Goal: Task Accomplishment & Management: Manage account settings

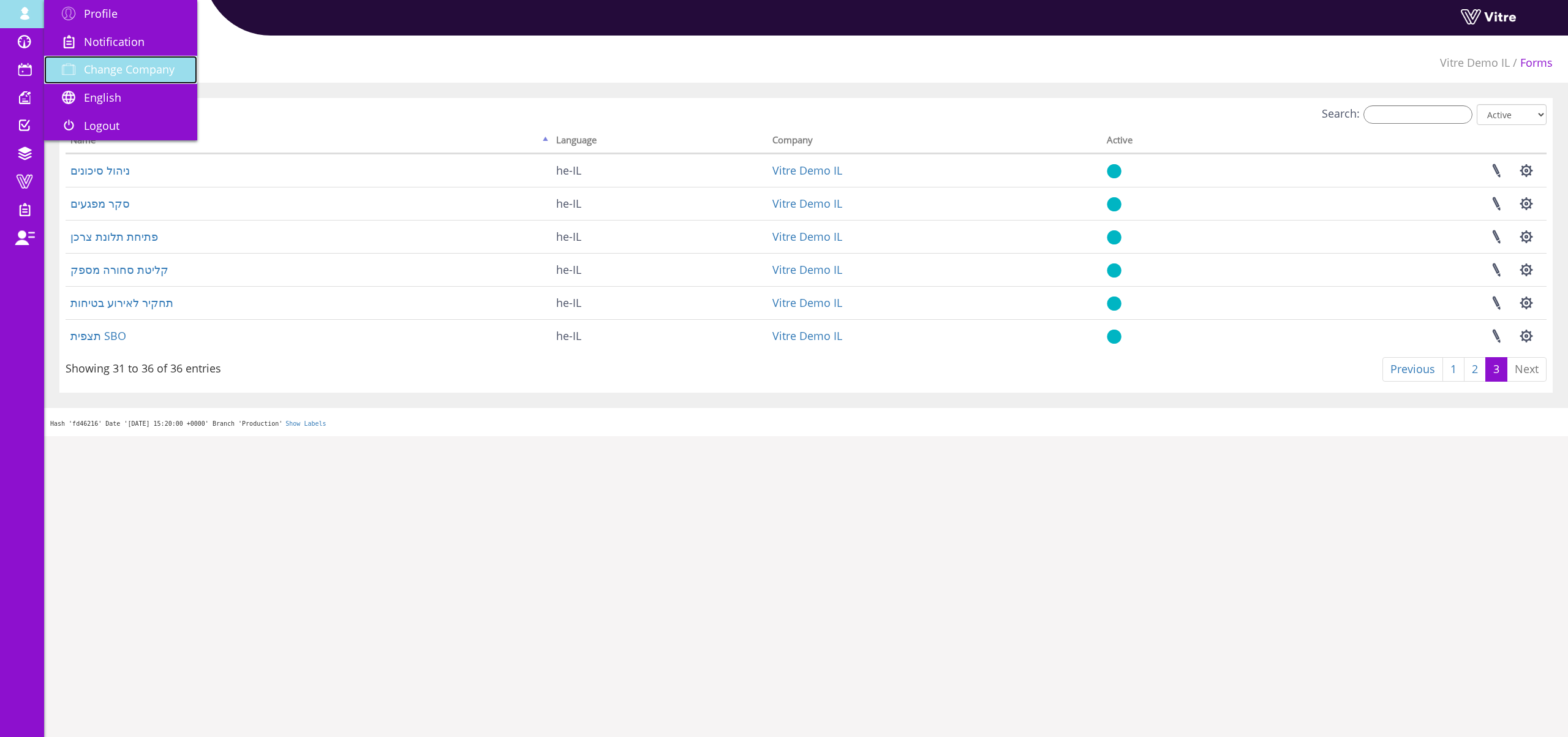
click at [133, 78] on link "Change Company" at bounding box center [120, 69] width 153 height 28
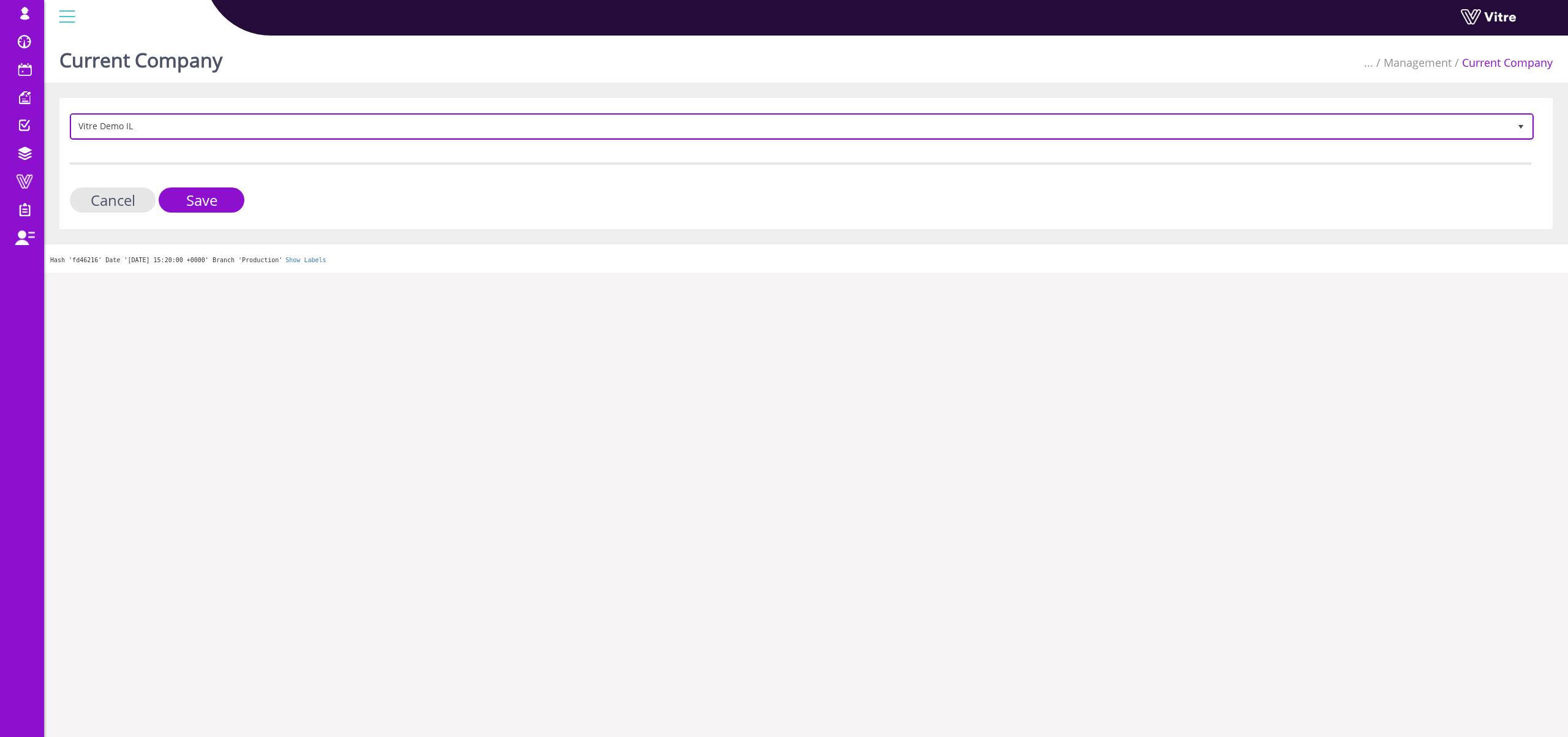
click at [189, 125] on span "Vitre Demo IL" at bounding box center [790, 127] width 1438 height 22
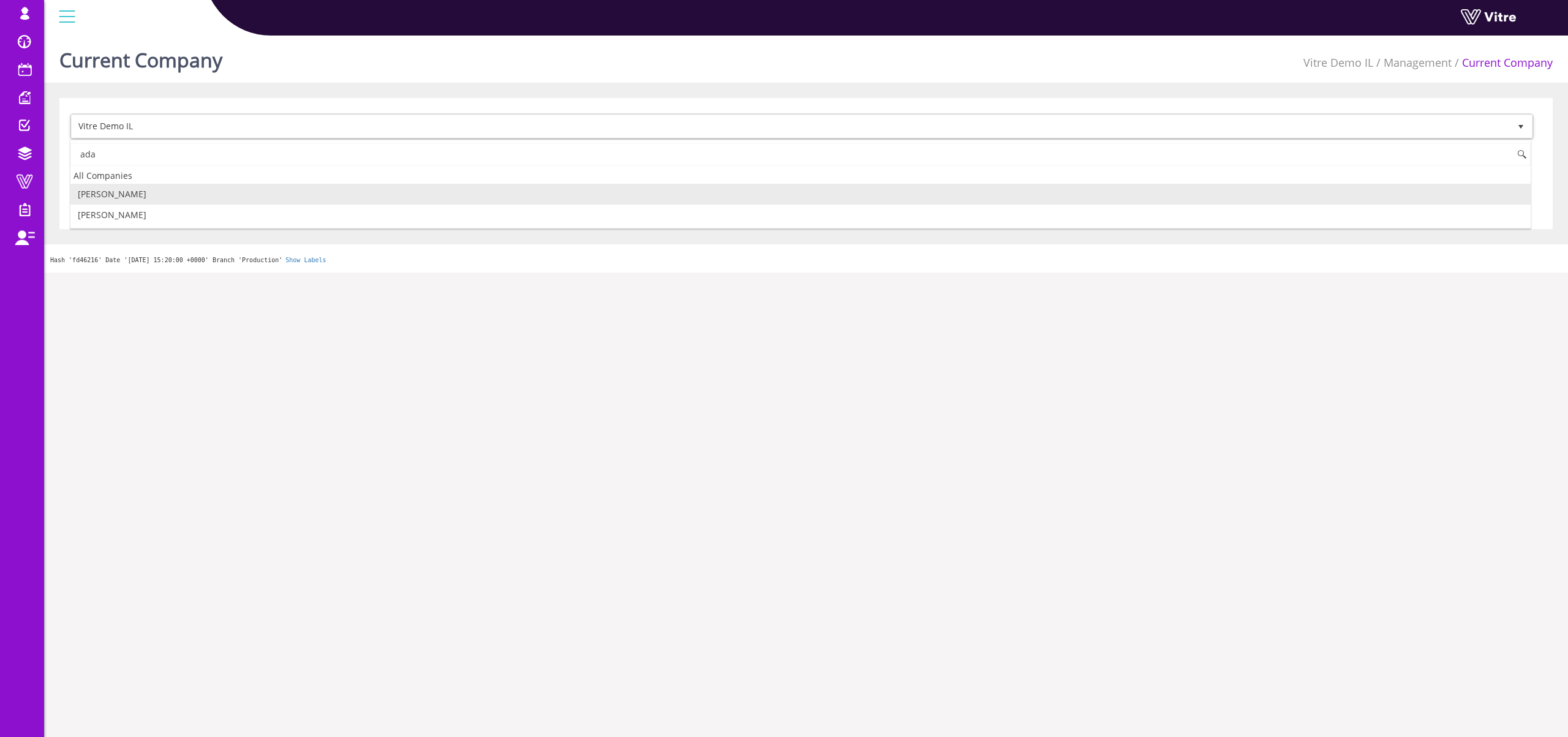
click at [114, 198] on li "[PERSON_NAME]" at bounding box center [800, 194] width 1460 height 21
type input "ada"
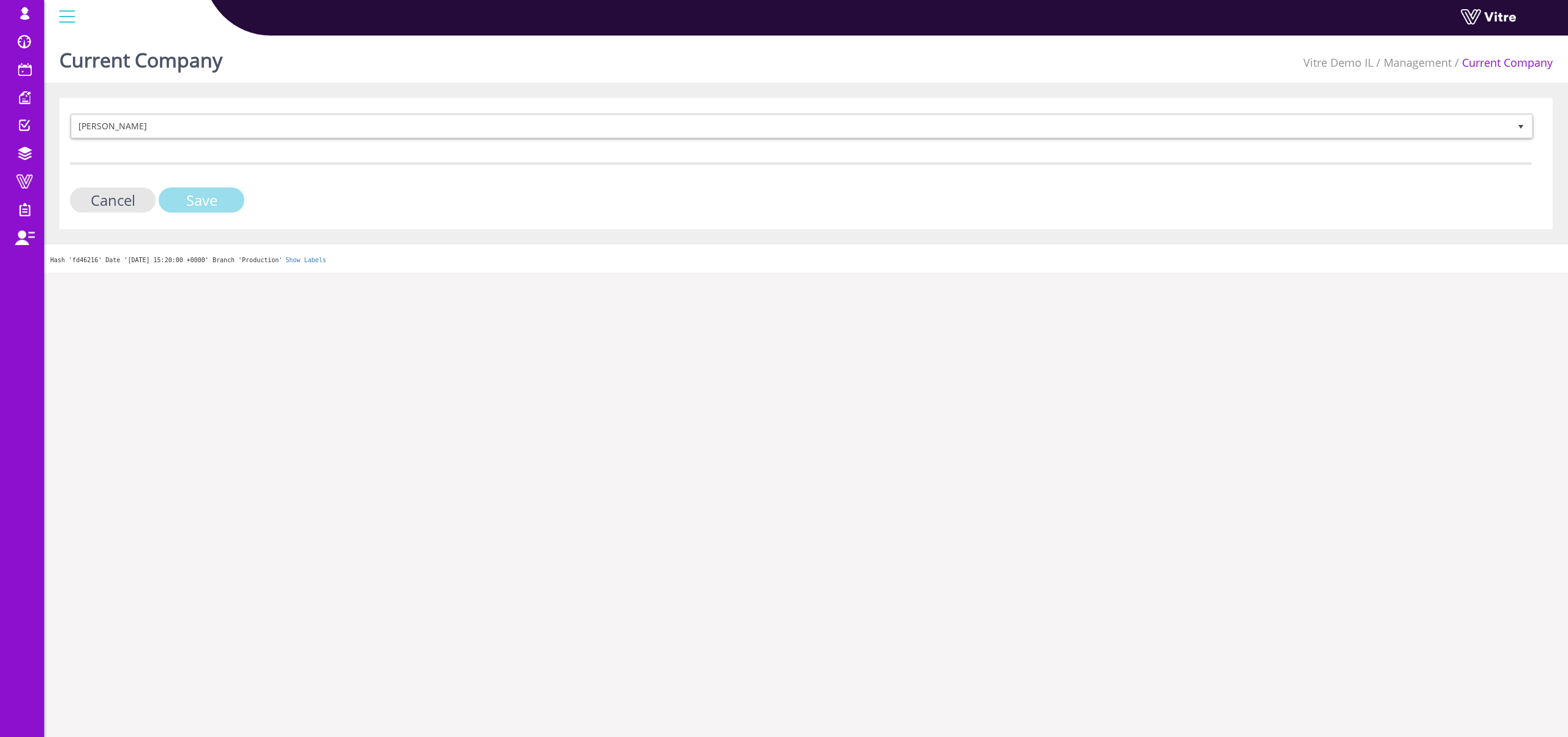
click at [179, 199] on input "Save" at bounding box center [202, 199] width 85 height 25
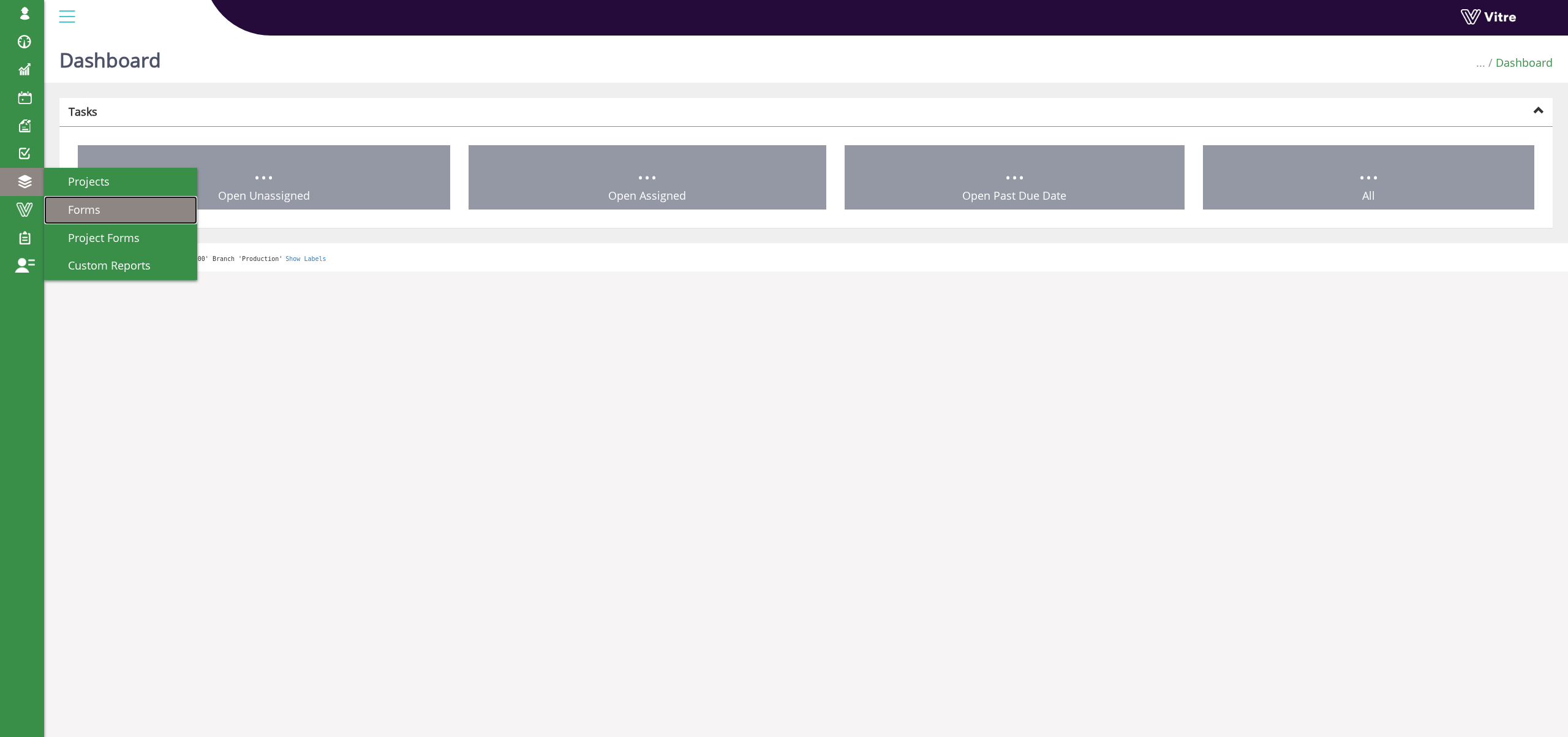
click at [87, 217] on link "Forms" at bounding box center [120, 209] width 153 height 28
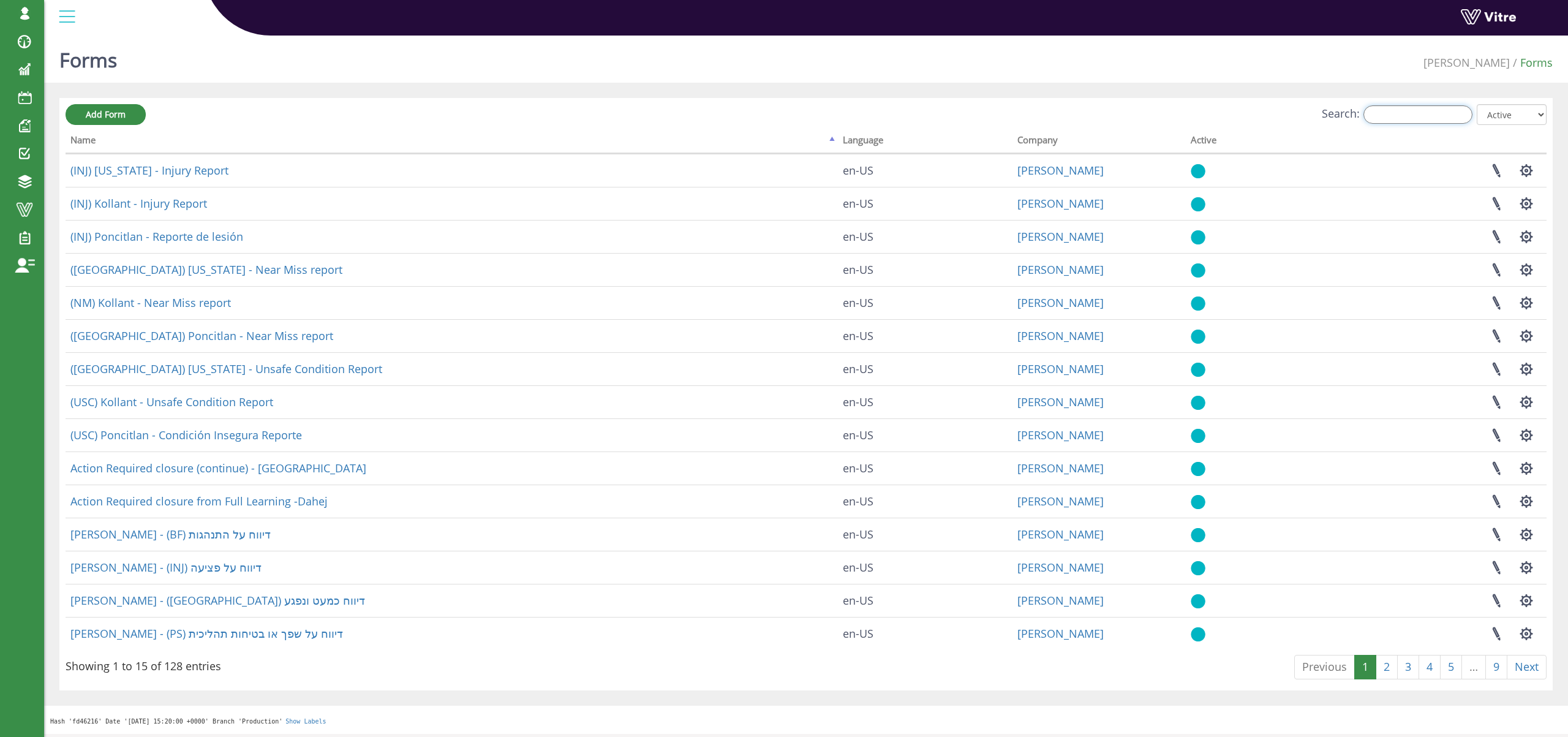
click at [1389, 118] on input "Search:" at bounding box center [1418, 115] width 109 height 19
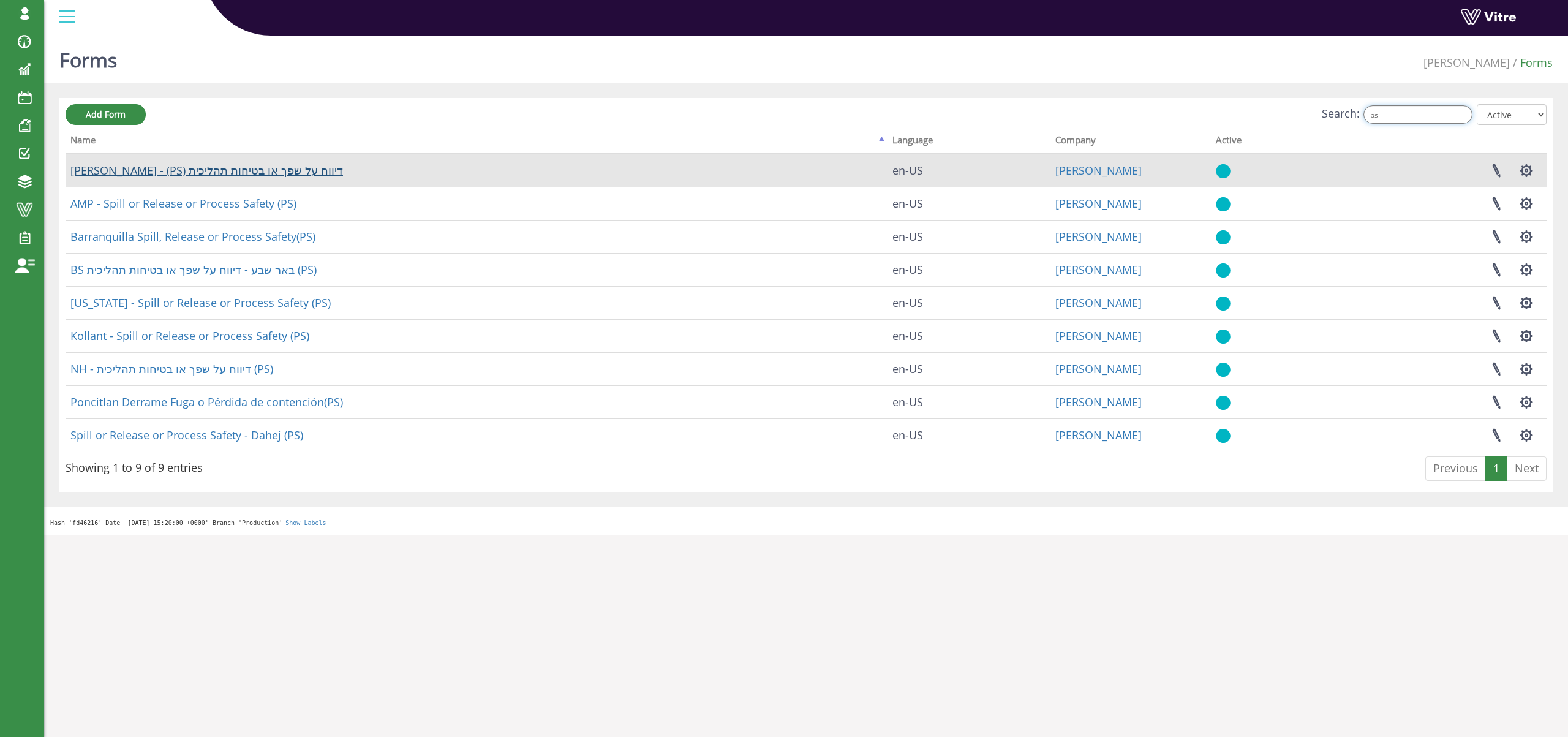
type input "ps"
click at [170, 170] on link "[PERSON_NAME] - (PS) דיווח על שפך או בטיחות תהליכית" at bounding box center [206, 170] width 273 height 15
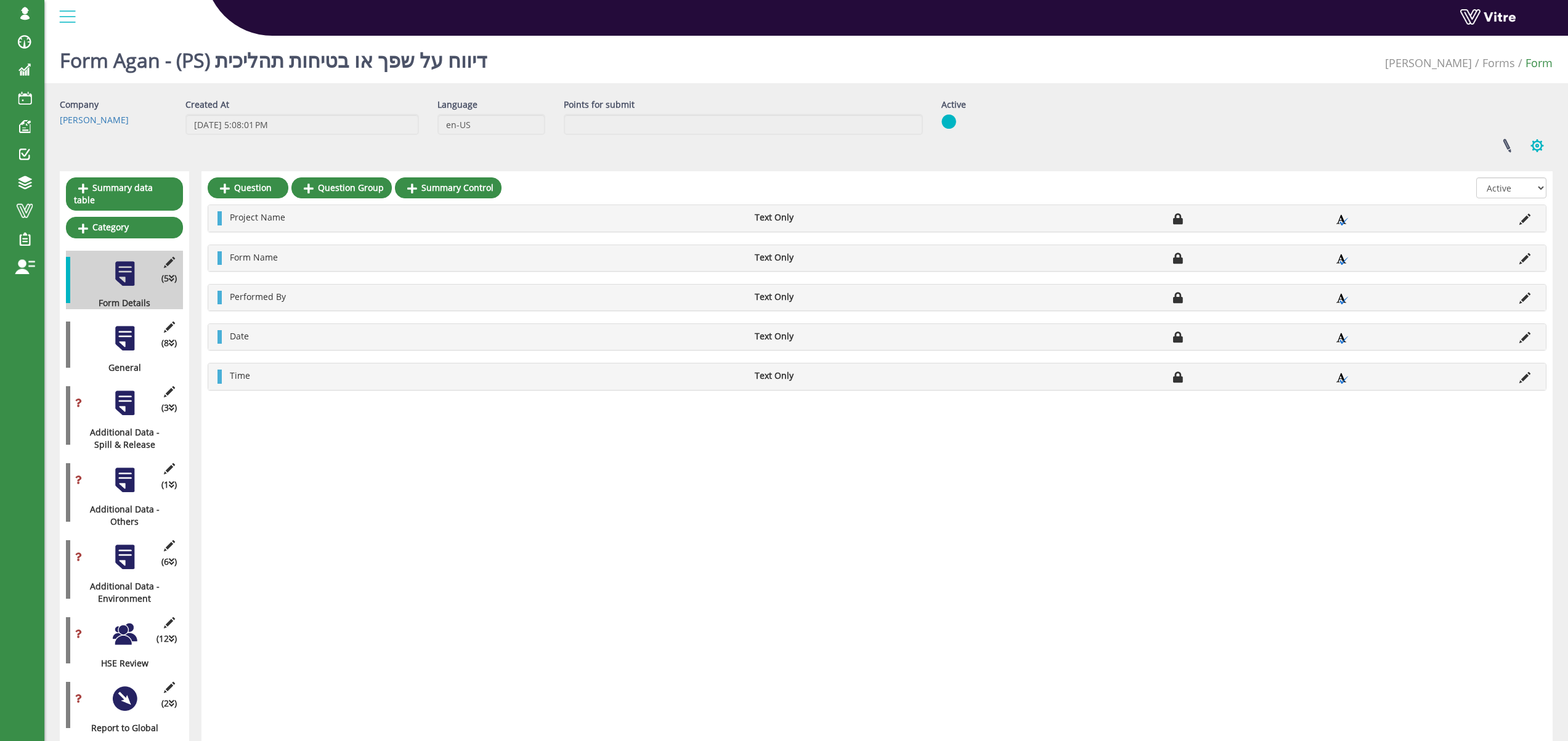
click at [1528, 143] on button "button" at bounding box center [1538, 146] width 31 height 33
click at [1490, 255] on link "Additional languages" at bounding box center [1496, 254] width 112 height 16
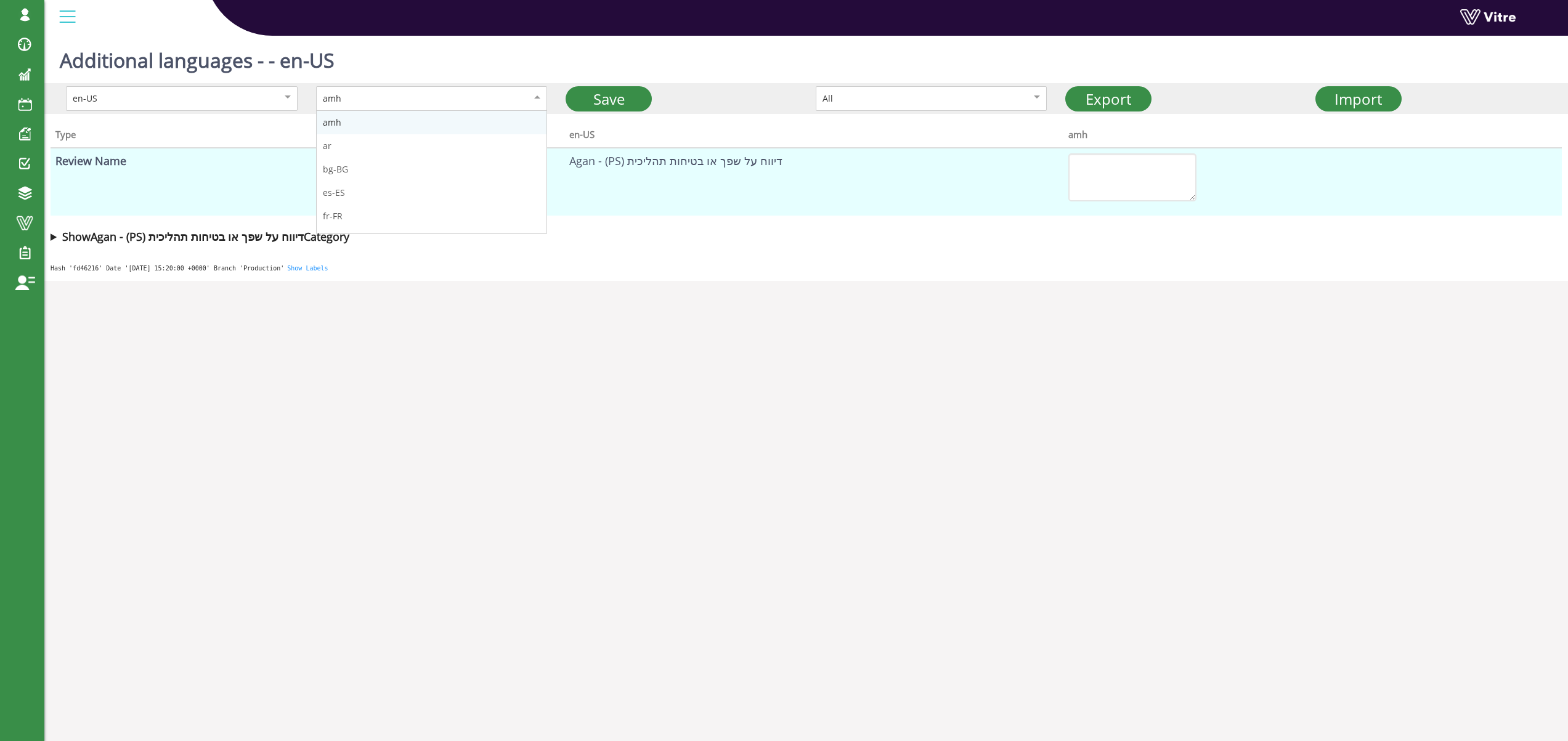
click at [356, 98] on div "amh" at bounding box center [420, 99] width 193 height 14
click at [487, 53] on div "Additional languages - - en-US" at bounding box center [806, 57] width 1524 height 52
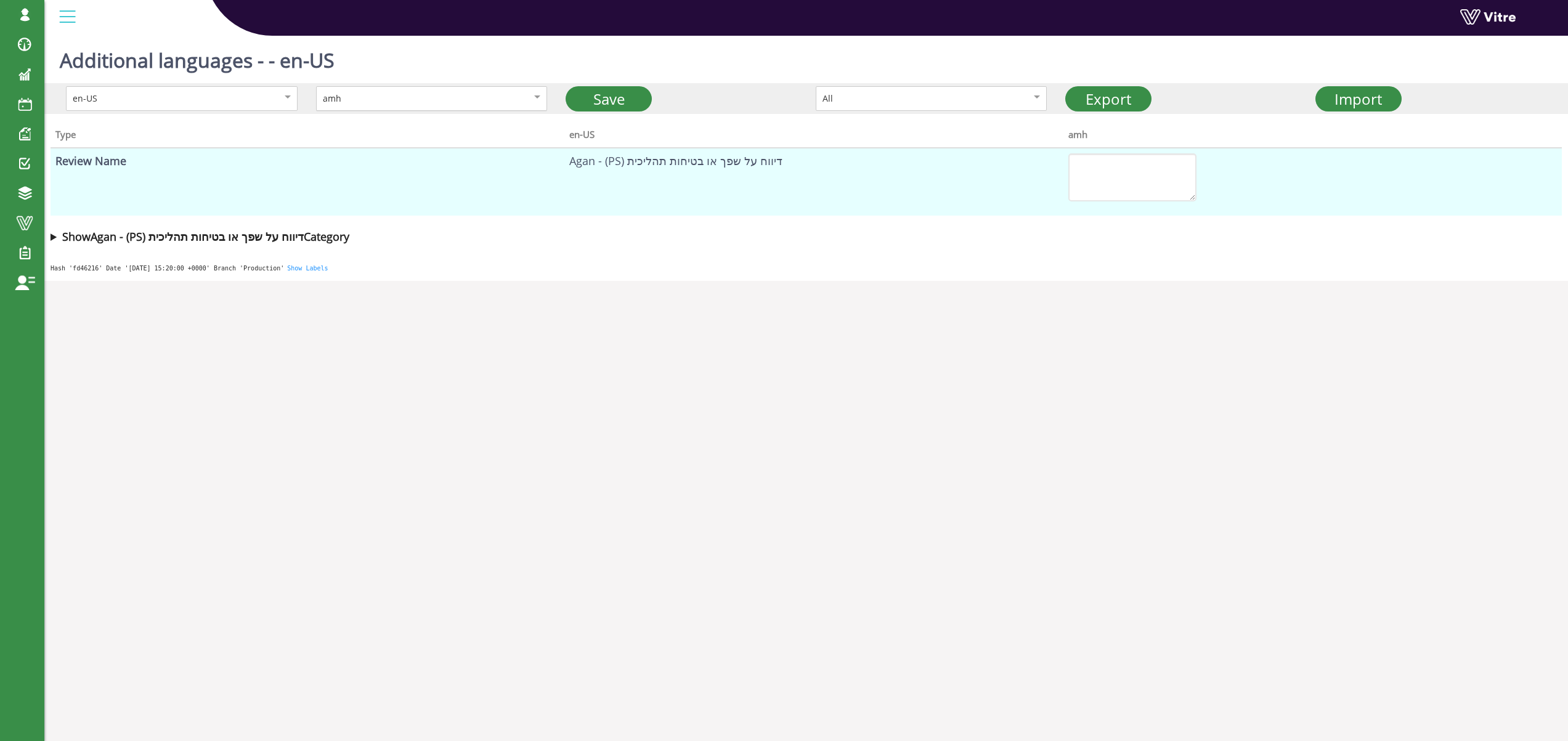
click at [438, 98] on div "amh" at bounding box center [420, 99] width 193 height 14
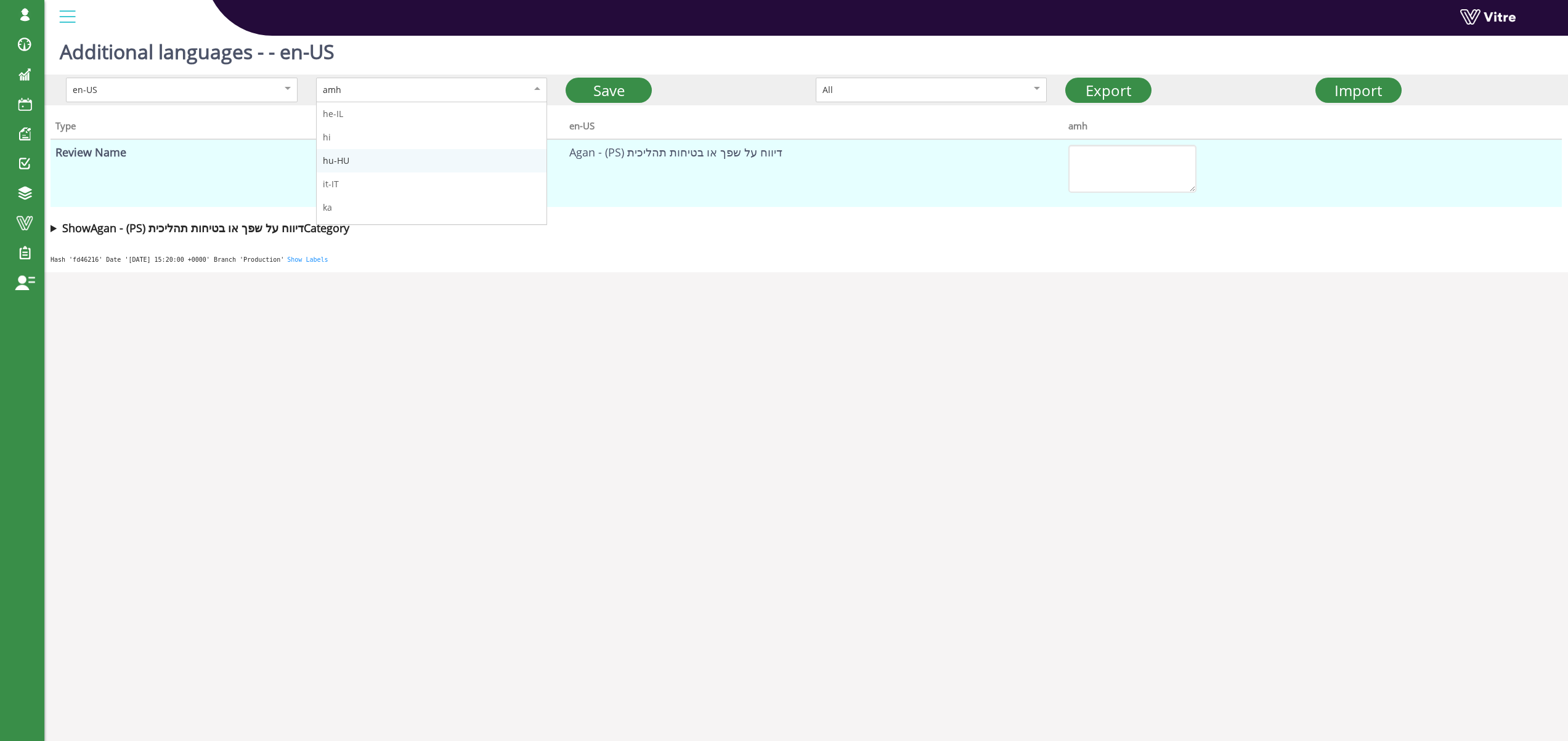
scroll to position [119, 0]
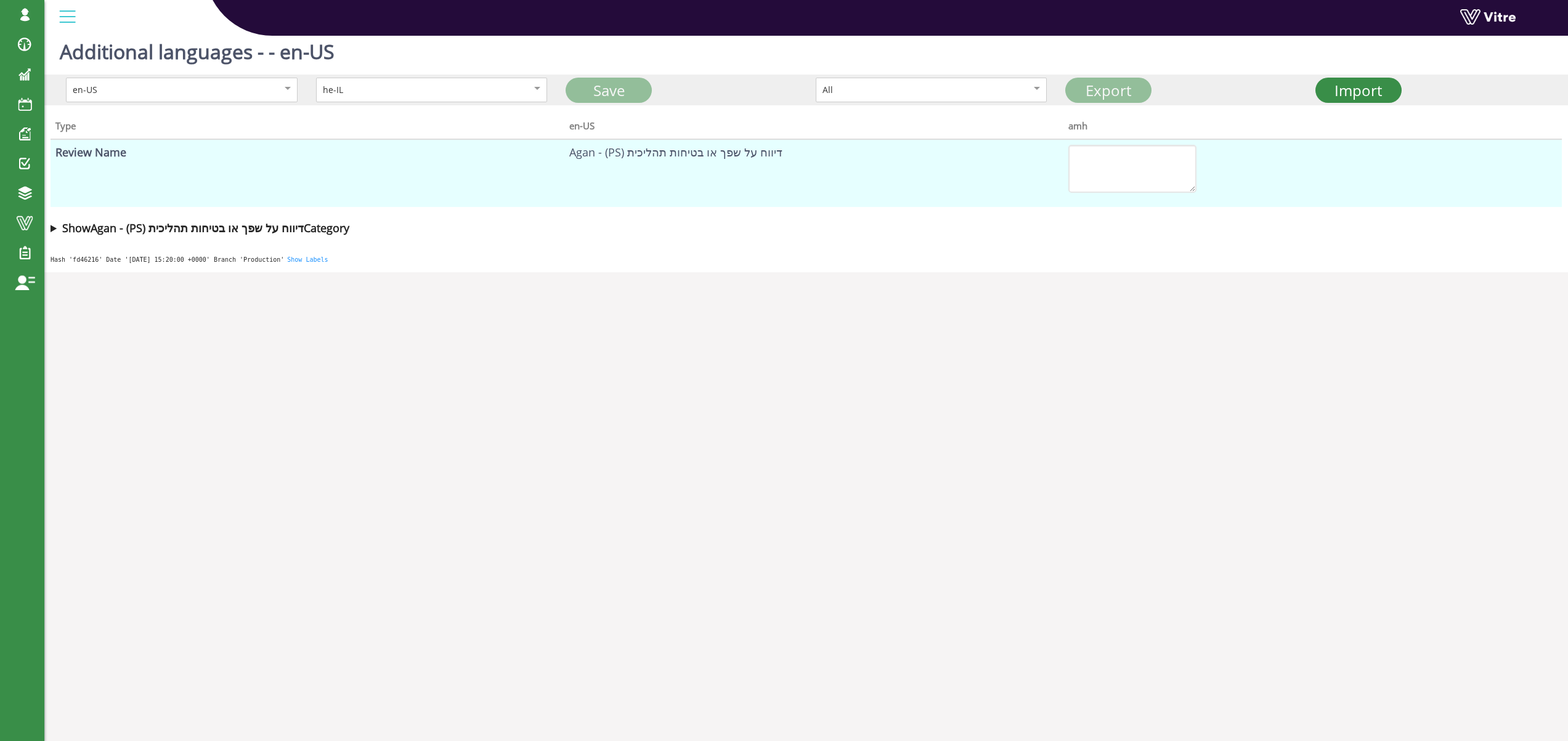
type textarea "אגן - דיווח על שפך או בטיחות תהליכית"
type textarea "כללי"
type textarea "מיקום"
type textarea "מיקום מדויק"
type textarea "בחר סוג"
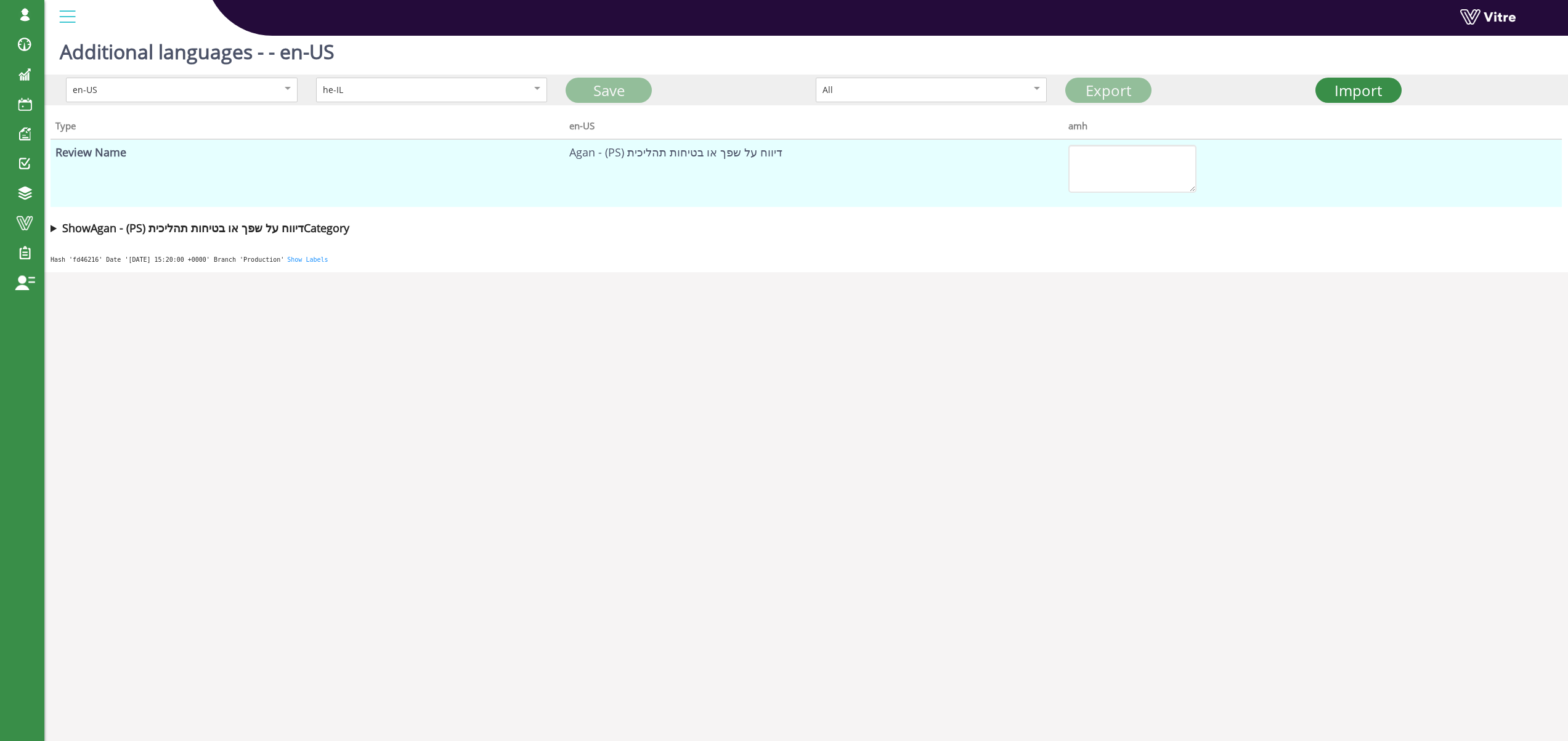
type textarea "שפך - נוזלים"
type textarea "אדים או אבקה"
type textarea "שריפה או פיצוץ"
type textarea "איבוד שליטה בתהליך"
type textarea "סביבה"
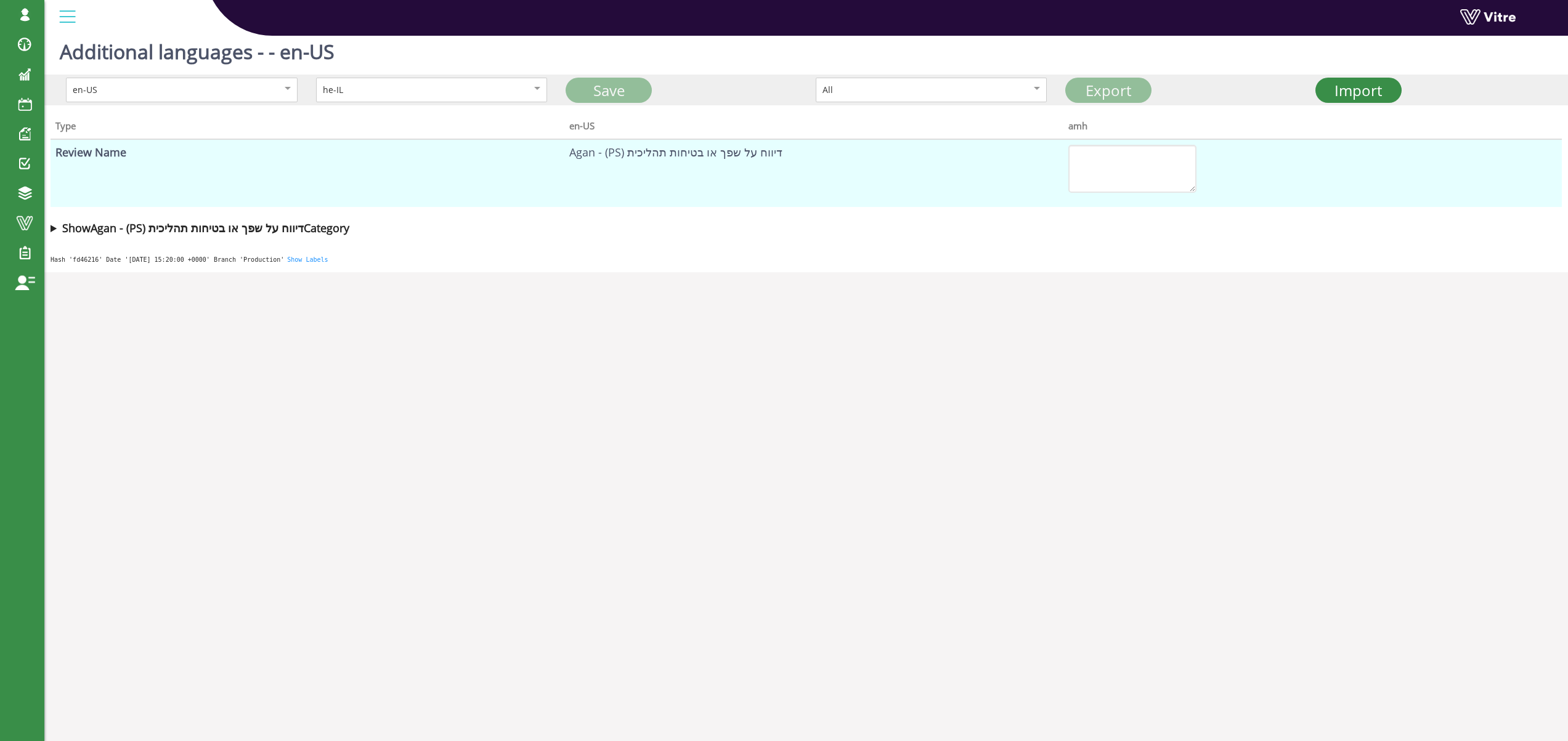
type textarea "תיאור"
type textarea "תמונה"
type textarea "תאריך האירוע"
type textarea "שעת האירוע"
type textarea "מחלקת בטיחות"
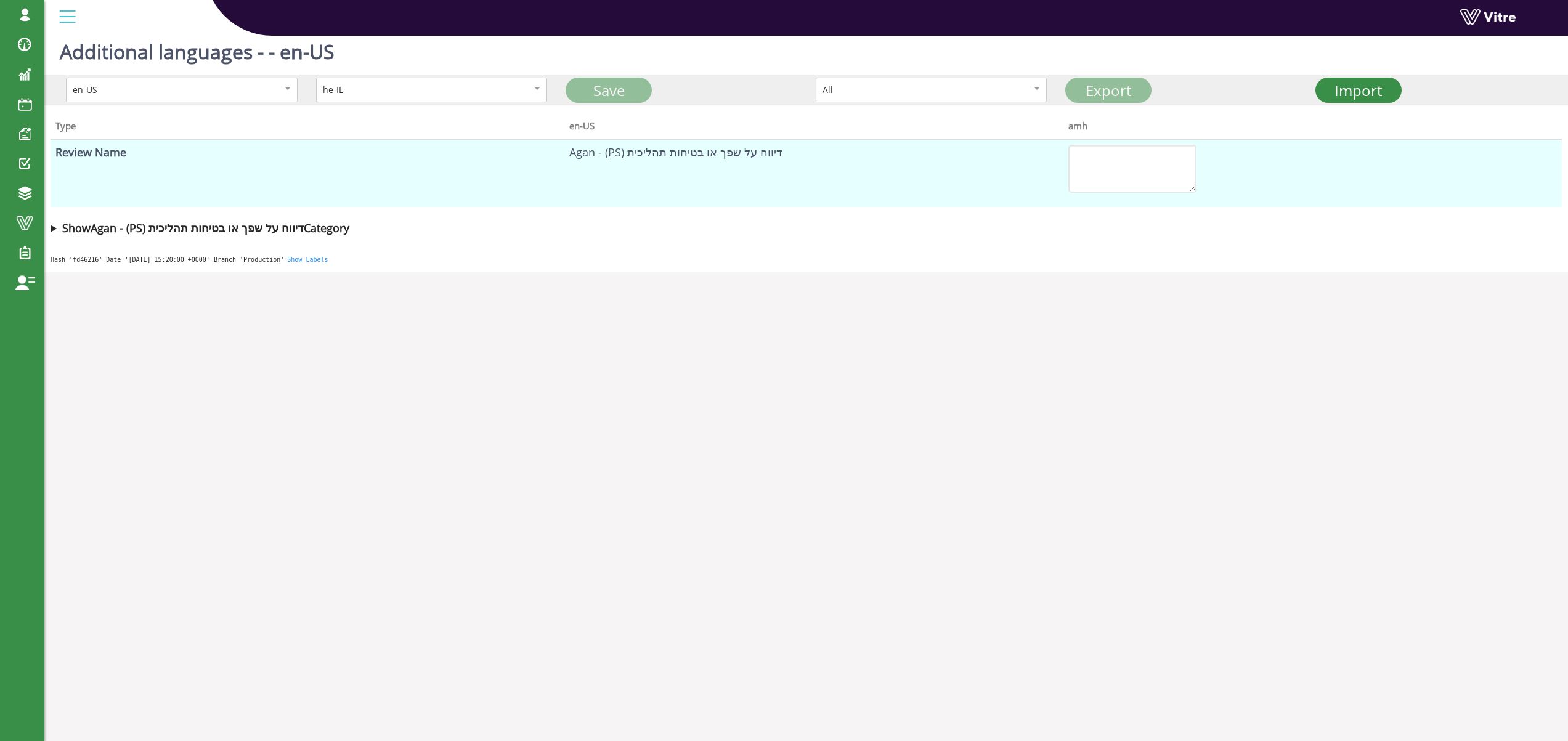
type textarea "פרטים נוספים - שפך או שחרור"
type textarea "שם החומר"
type textarea "הערכת כמות (ק"ג או ליטר)"
type textarea "כן"
type textarea "לא"
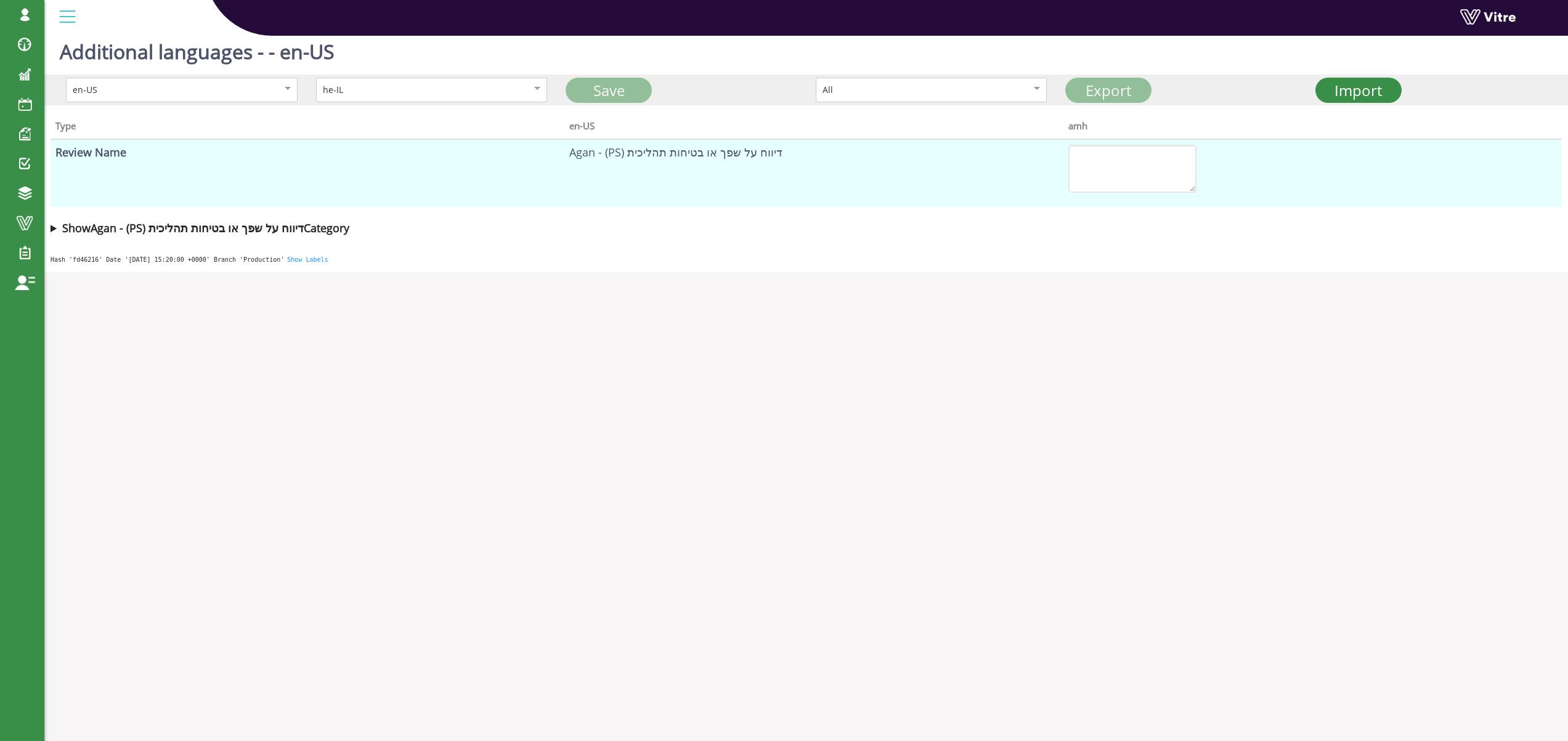
type textarea "משך בדקות"
type textarea "פרטים נוספים - אחר"
type textarea "תיאור של הנזק או השפעה"
type textarea "בקרה של מחלקת בטיחות וסביבה"
type textarea "תהליך למידה מלא"
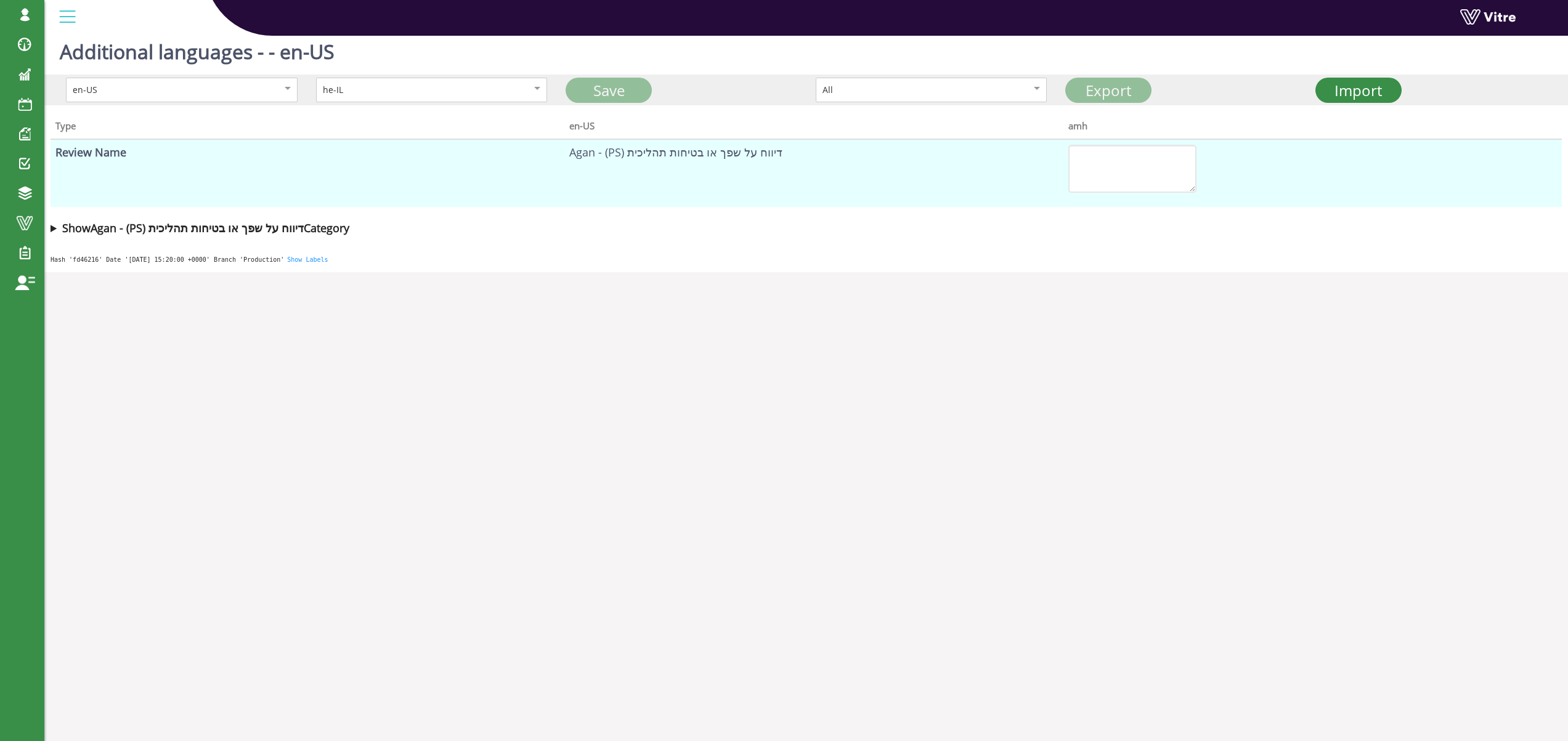
type textarea "ניהול"
type textarea "מכונה"
type textarea "סביבה"
type textarea "פעולה לביצוע"
type textarea "תהליך למידה קצר"
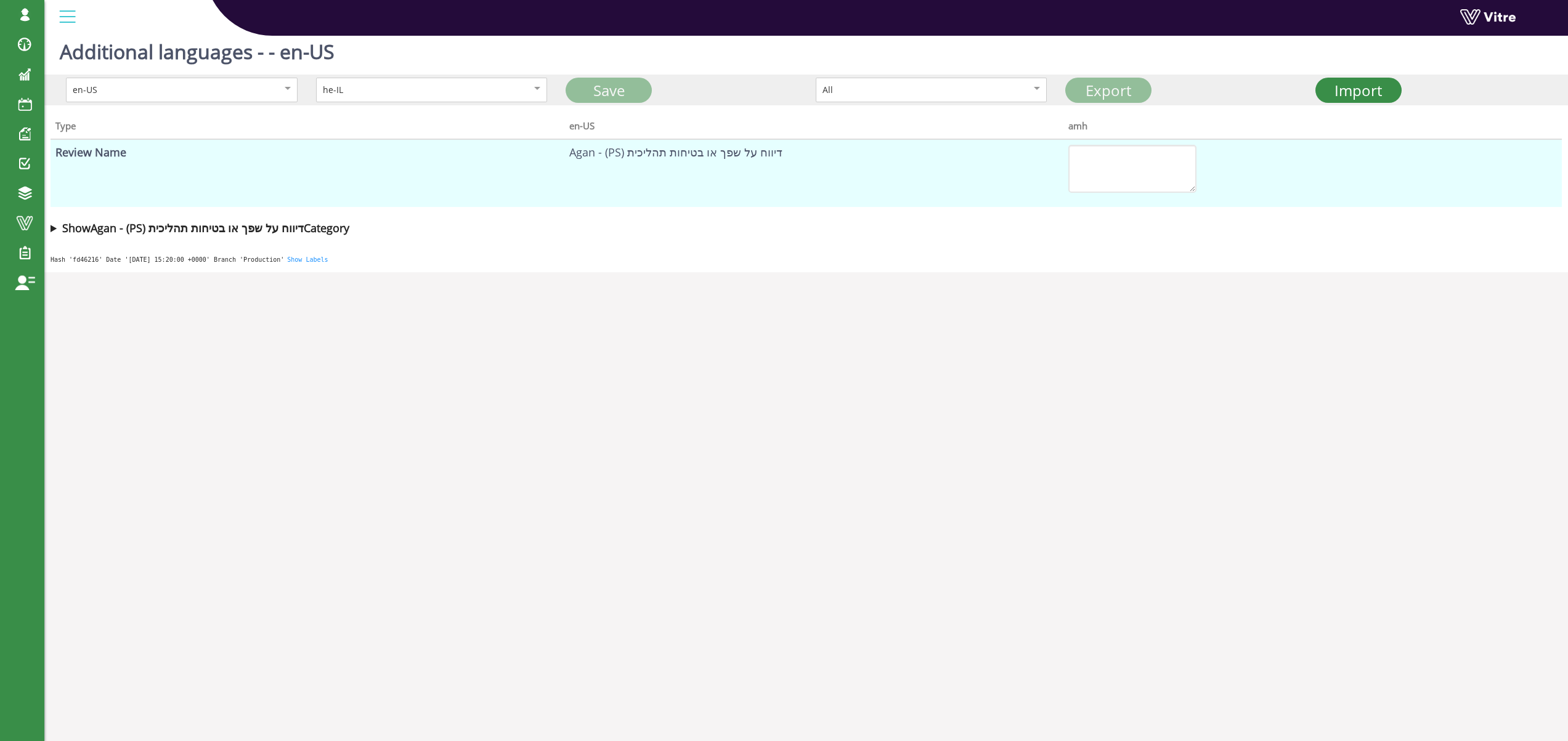
type textarea "פעולה לביצוע"
type textarea "בקרה של מחלקת בטיחות וסביבה"
type textarea "פעולה נדרשת"
type textarea "תהליך למידה מלא?"
type textarea "תהליך למידה מלא"
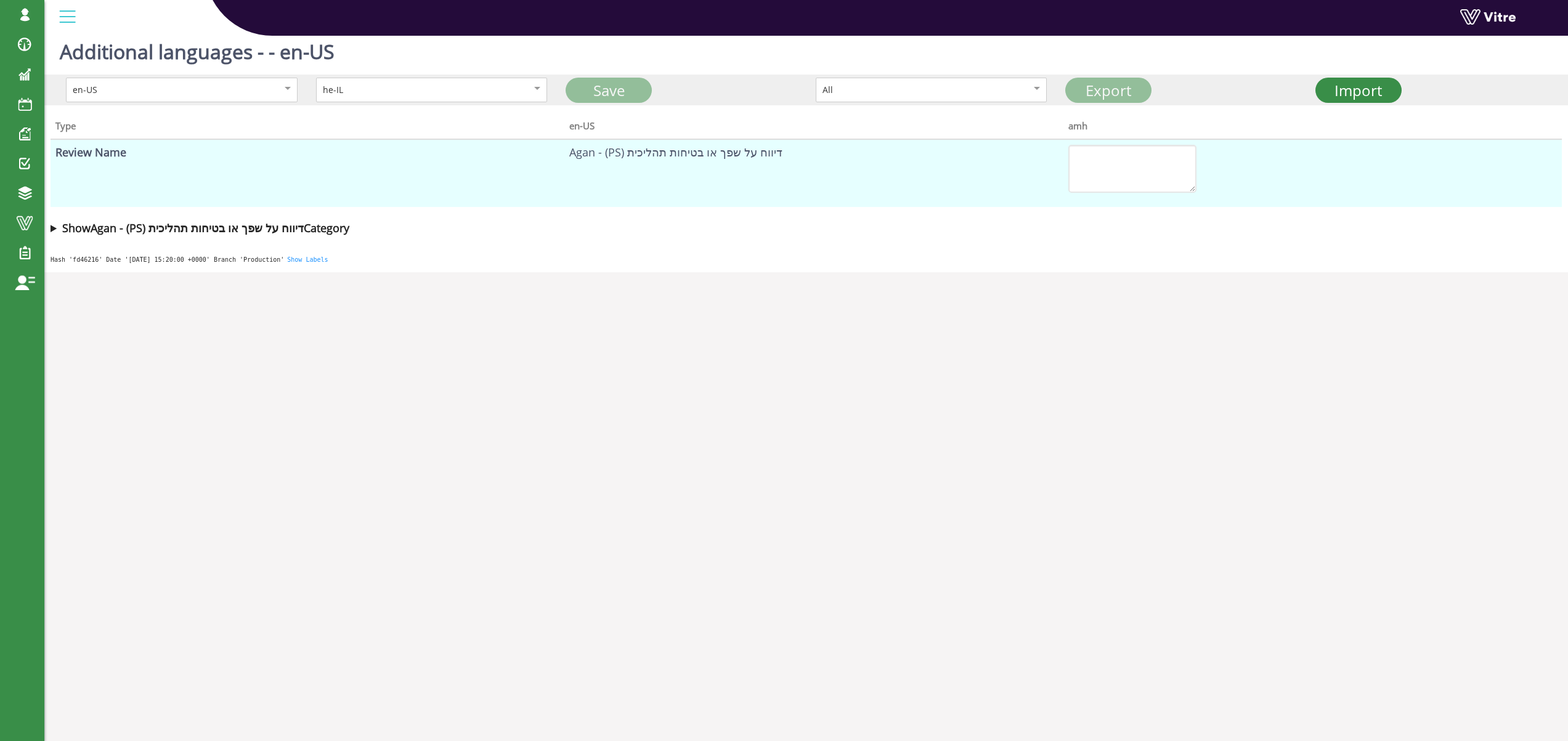
type textarea "תהליך למידה קצר"
type textarea "בחר שם לאירוע"
type textarea "מקור הפעולה שהובילה לאירוע"
type textarea "סיכונים מרכזיים שהובילו לאירוע"
type textarea "גורמיים מרכזיים שהובילו לאירוע"
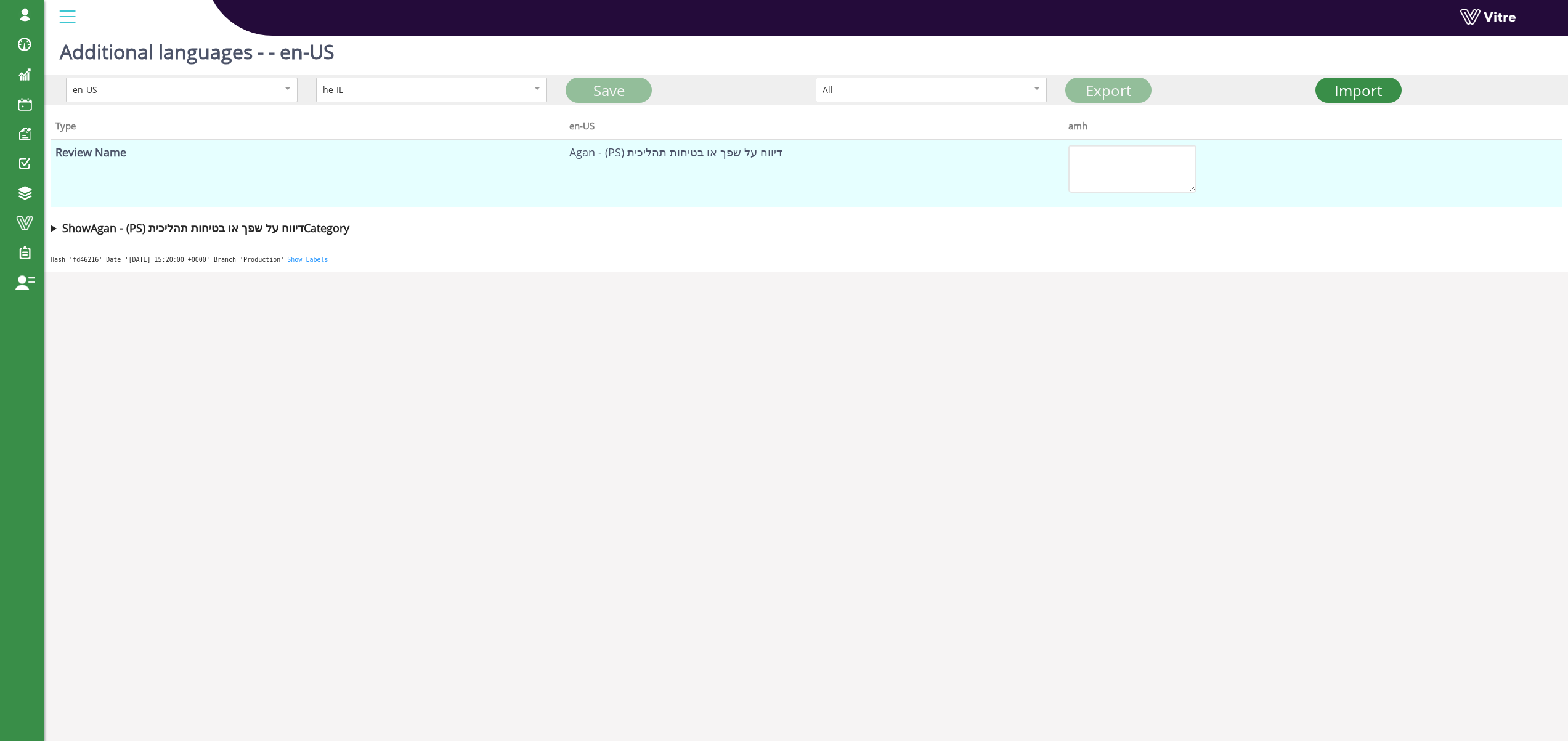
type textarea "תאור הפעולה הנדרשת"
type textarea "תאריך יעד לביצוע"
type textarea "אחראי לביצוע הפעולה"
type textarea "סטטוס"
type textarea "דיווח לרשויות"
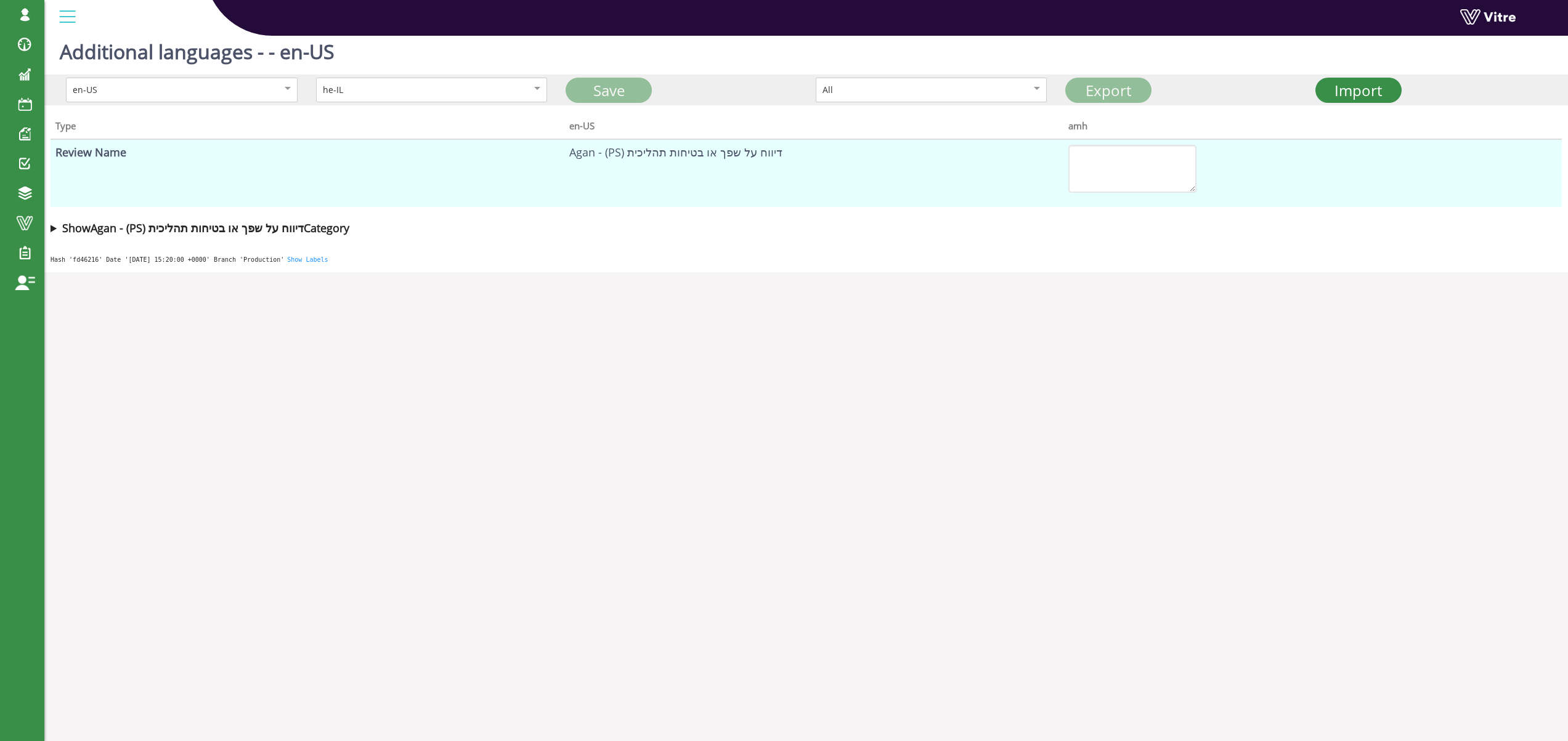
type textarea "רמת חומרה"
type textarea "סגירה או השפעה על הייצור"
type textarea "דיווח לבטיחות גלובל"
type textarea "מדוע אני מפנה לבטיחות גלובל"
type textarea "אין צורך לדווח לבטיחות גלובל"
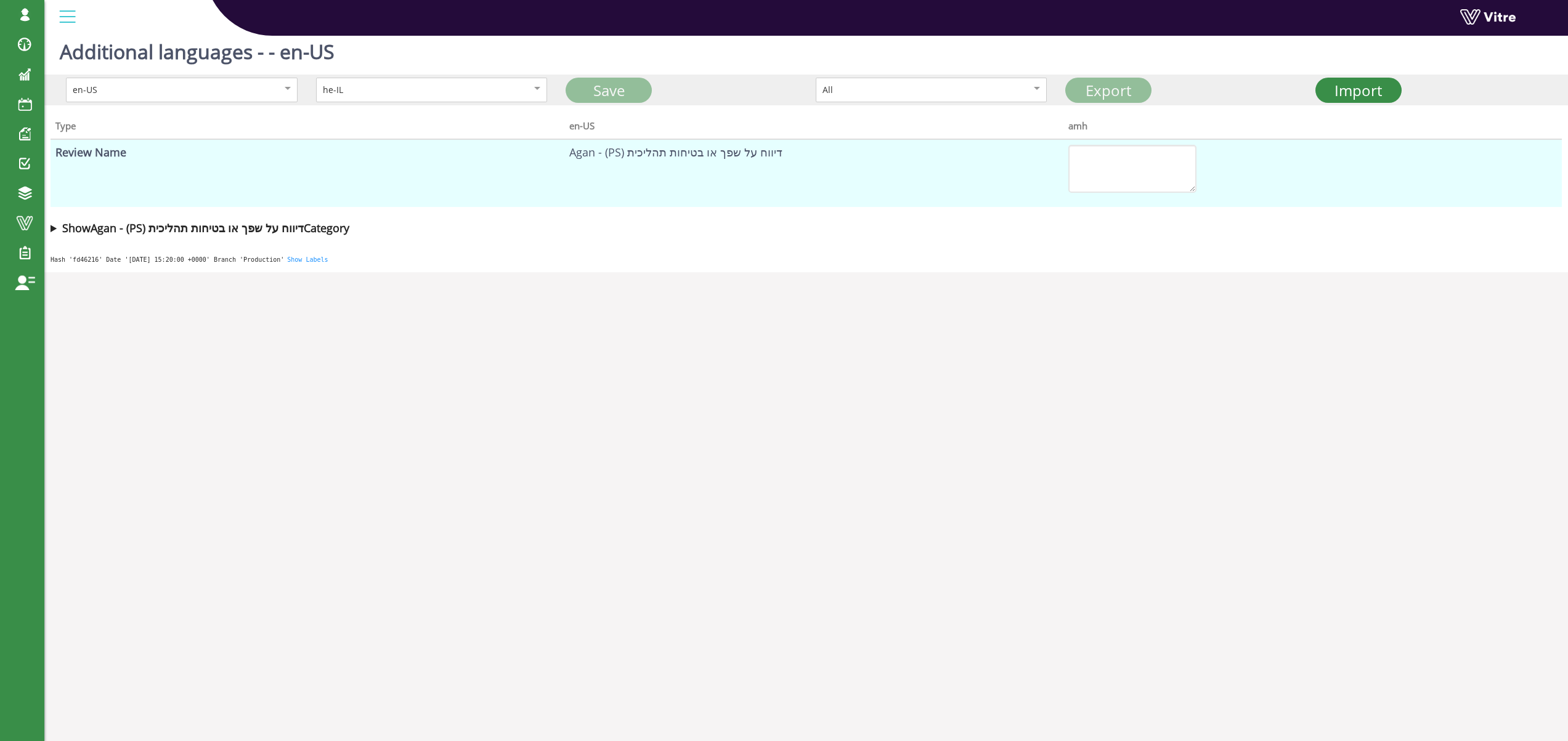
type textarea "סיווג"
type textarea "פוטנציאל חומרת התאונה"
type textarea "בקשה לפידבק / הנחיות"
type textarea "מידע נוסף"
type textarea "בקרת מחלקת בטיחות גלובל"
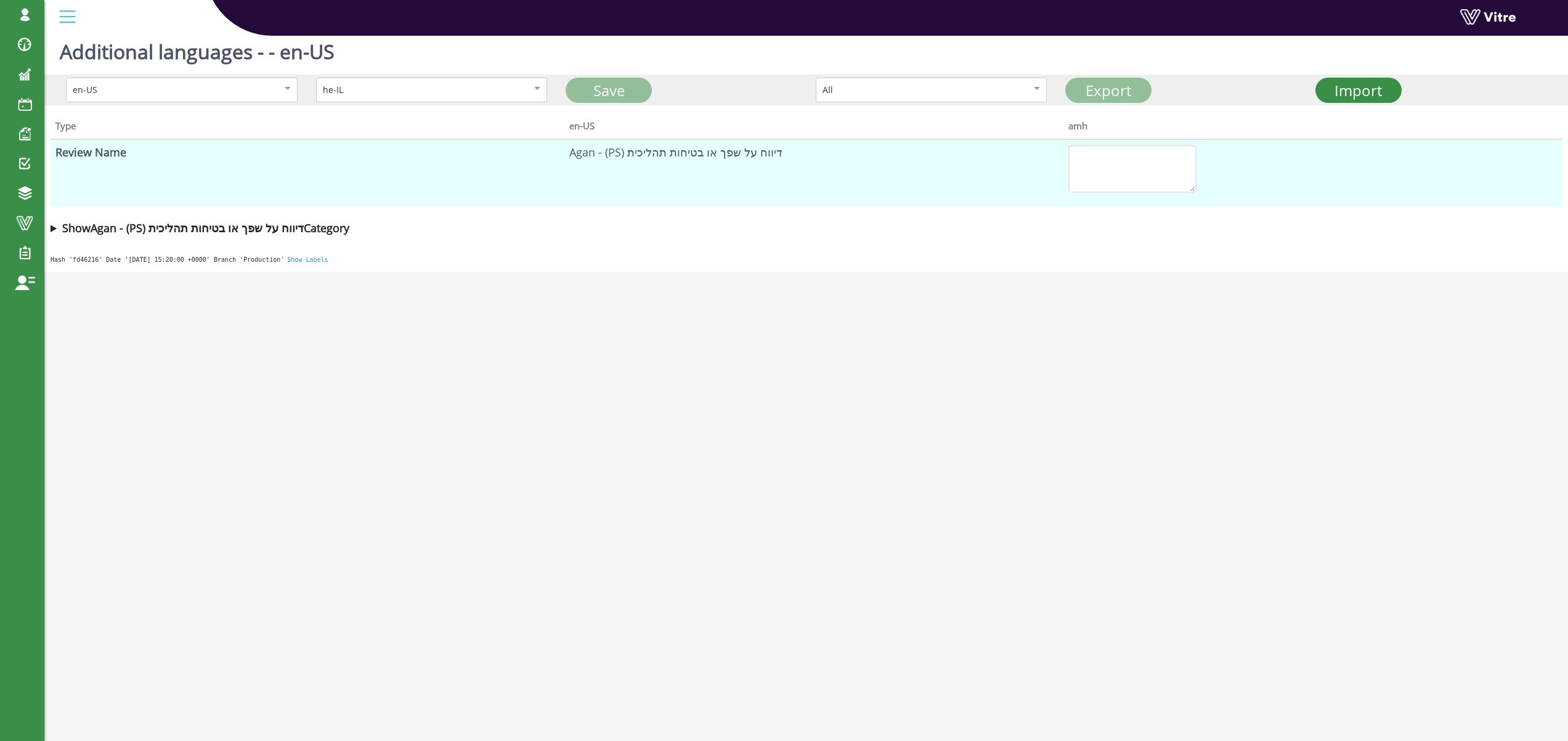
type textarea "פידבק / הערות / הנחיות"
type textarea "האם יש לבצע תהליך למידה מלא"
click at [52, 228] on summary "Show Agan - (PS) דיווח על שפך או בטיחות תהליכית Category" at bounding box center [806, 228] width 1511 height 17
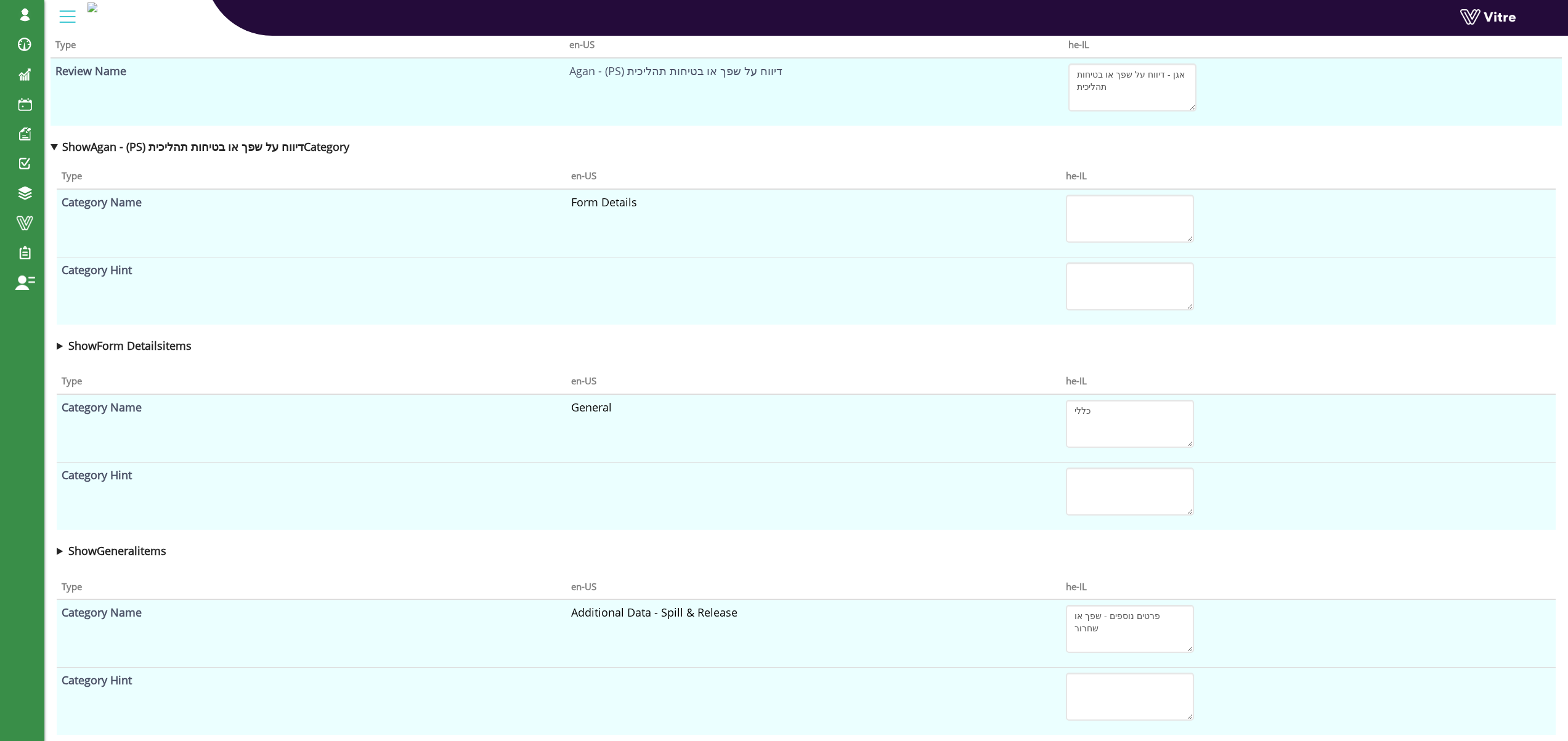
scroll to position [113, 0]
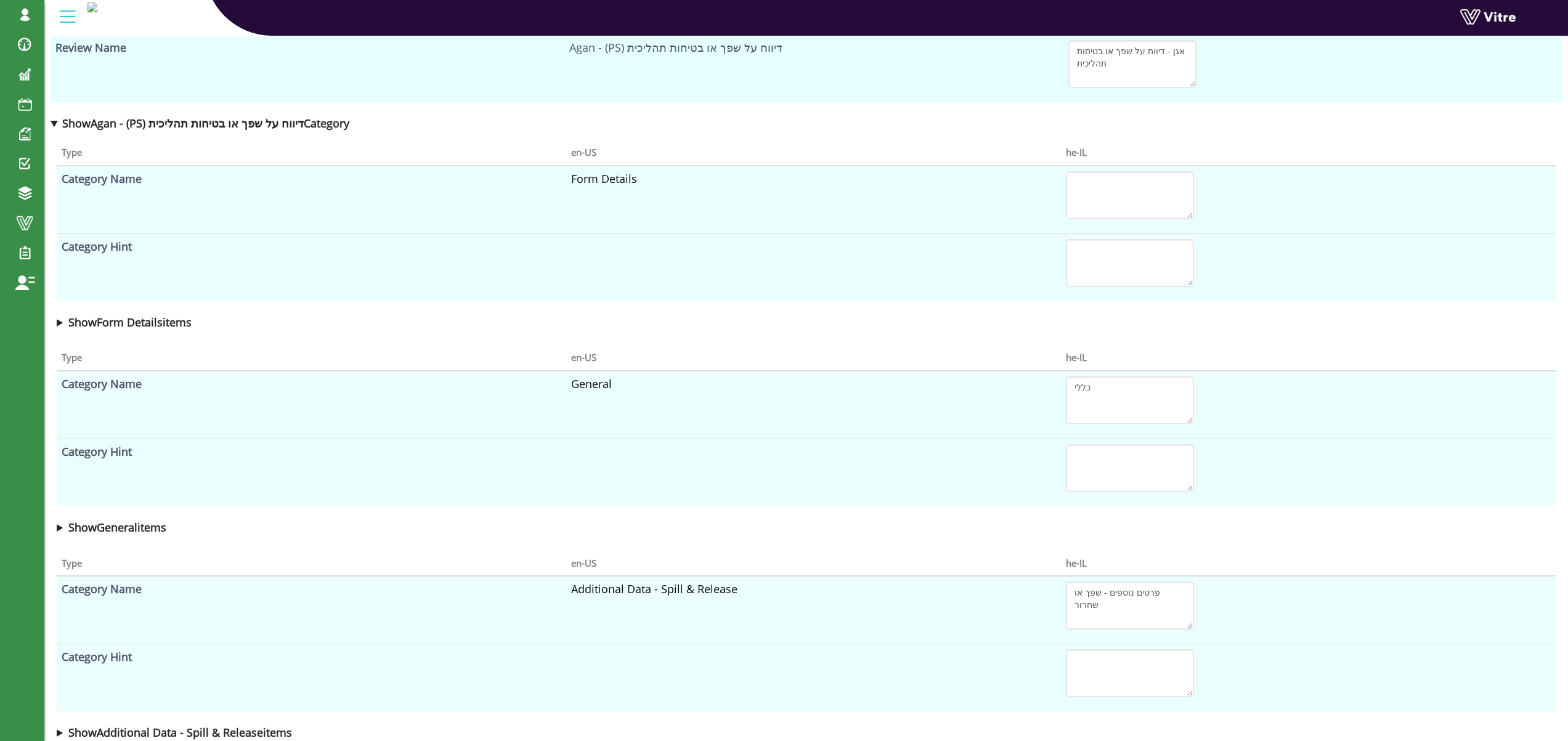
click at [61, 531] on summary "Show General items" at bounding box center [806, 528] width 1499 height 17
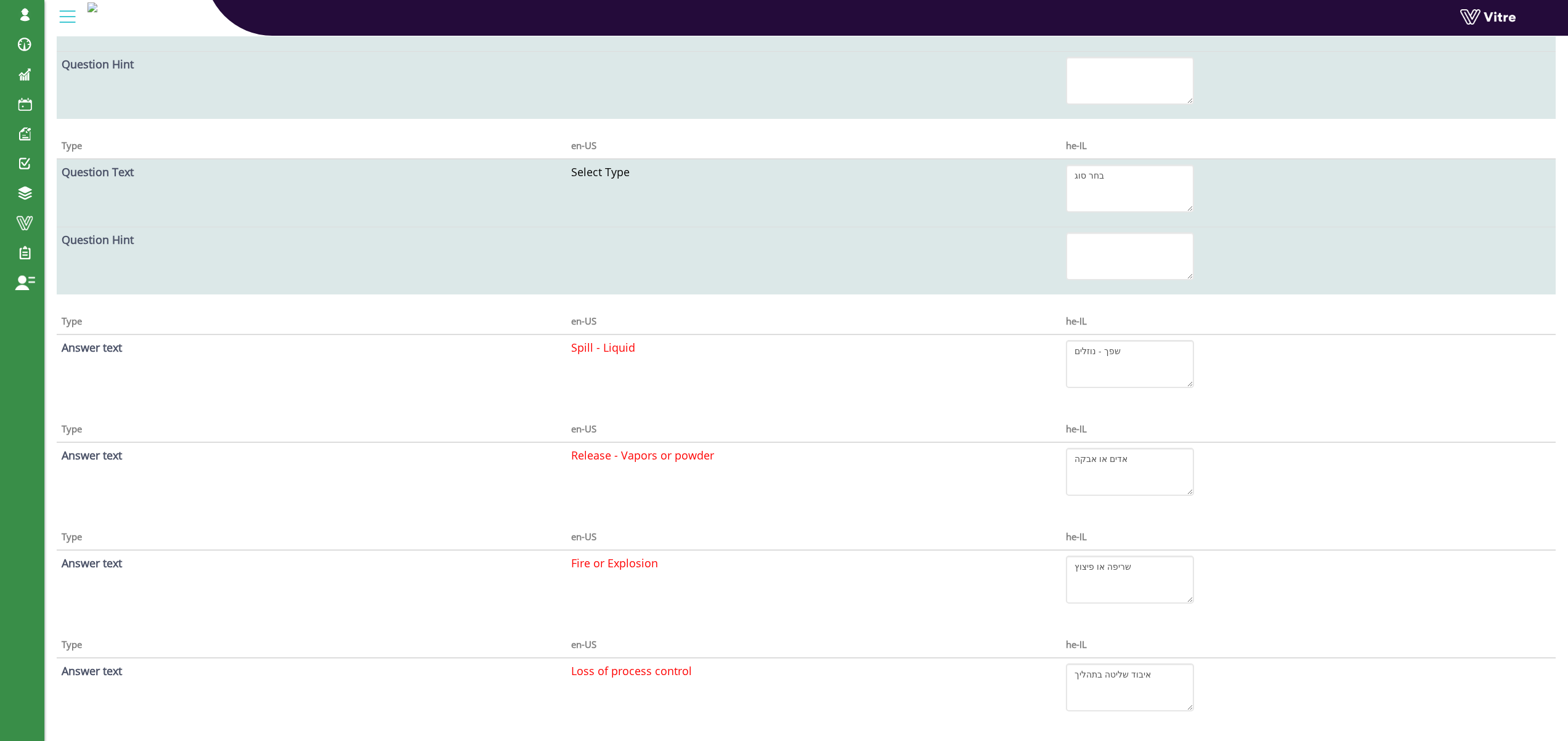
scroll to position [871, 0]
click at [573, 346] on font "Spill - Liquid" at bounding box center [603, 346] width 64 height 15
click at [599, 347] on font "Spill - Liquid" at bounding box center [603, 346] width 64 height 15
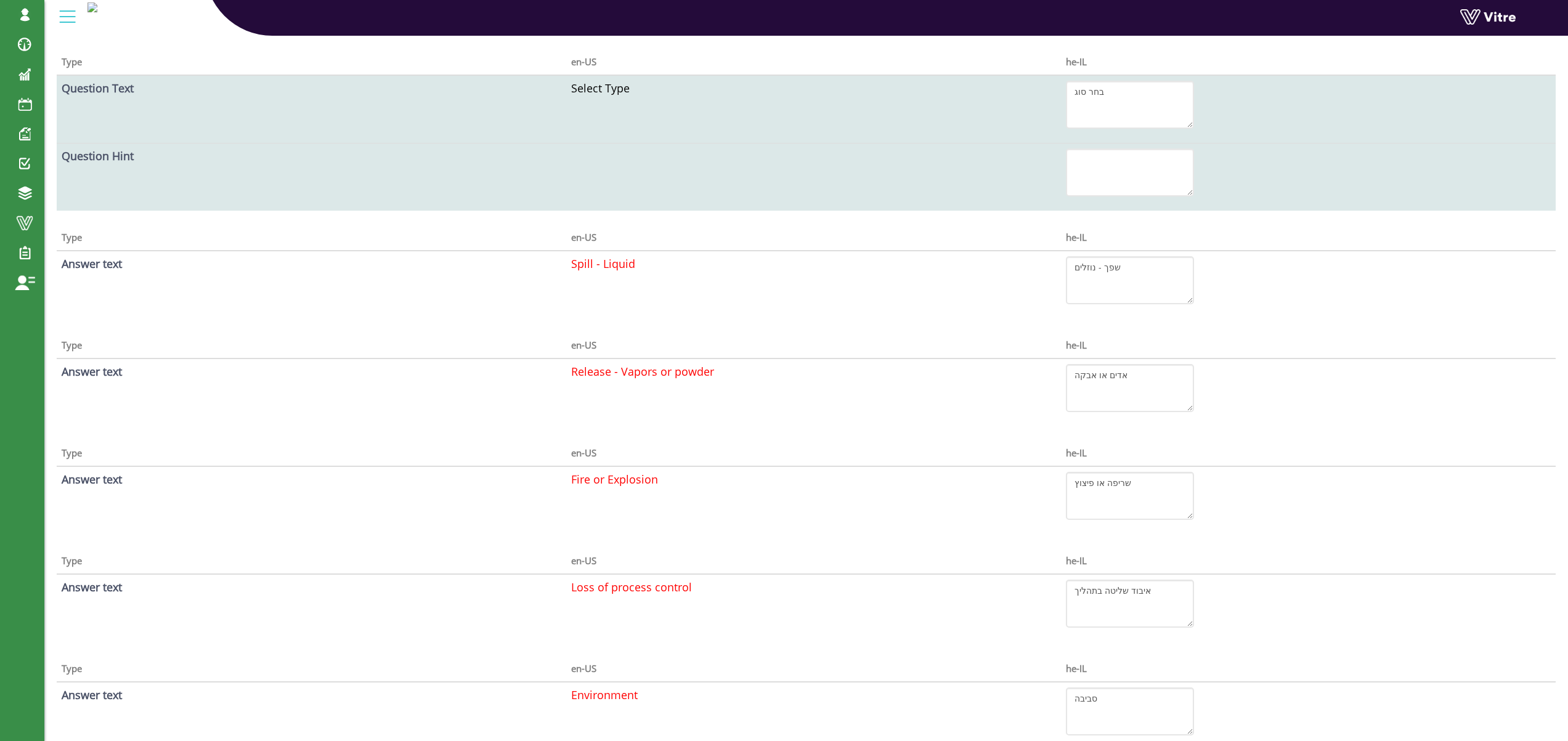
scroll to position [966, 0]
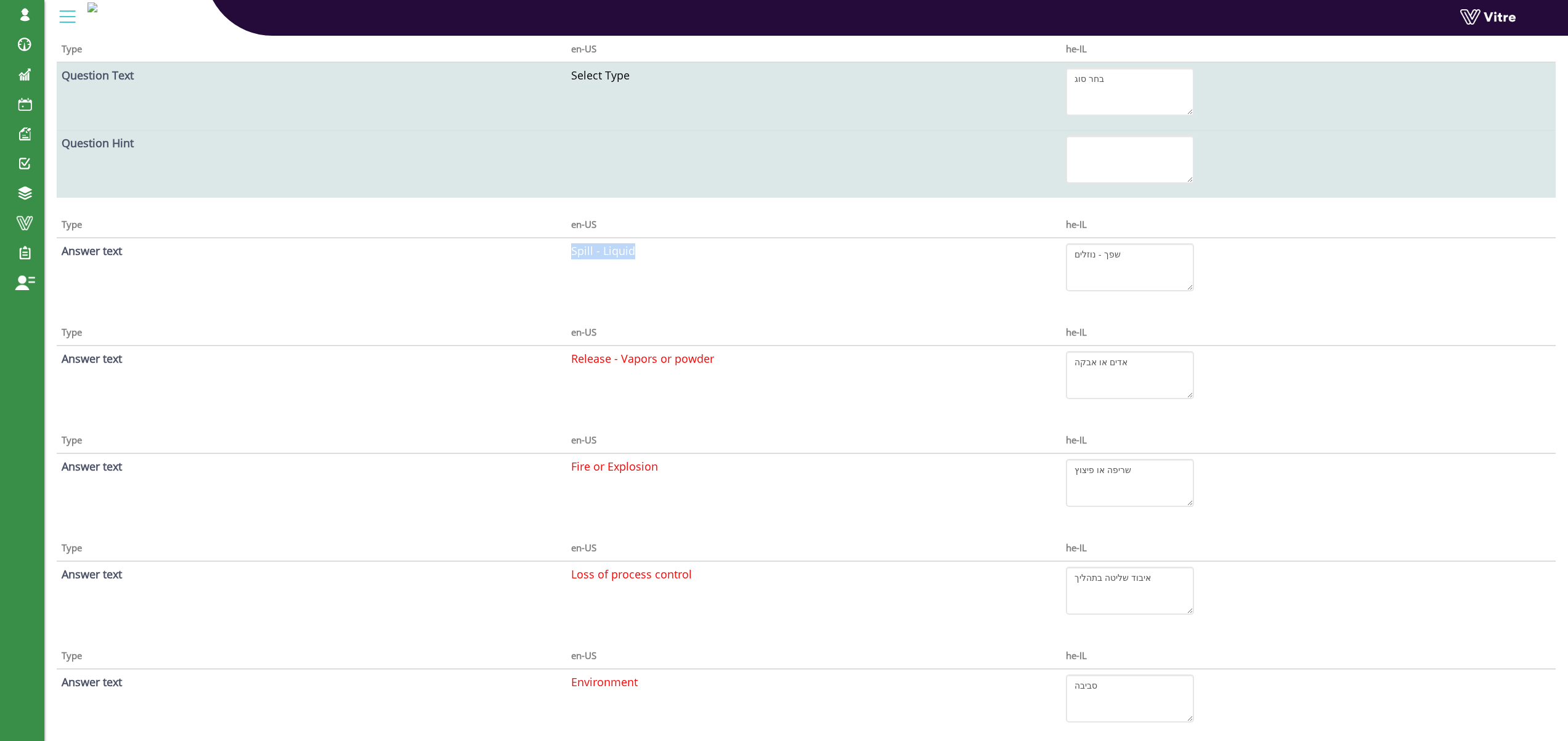
drag, startPoint x: 570, startPoint y: 249, endPoint x: 666, endPoint y: 253, distance: 96.1
click at [666, 253] on td "Spill - Liquid" at bounding box center [814, 272] width 495 height 68
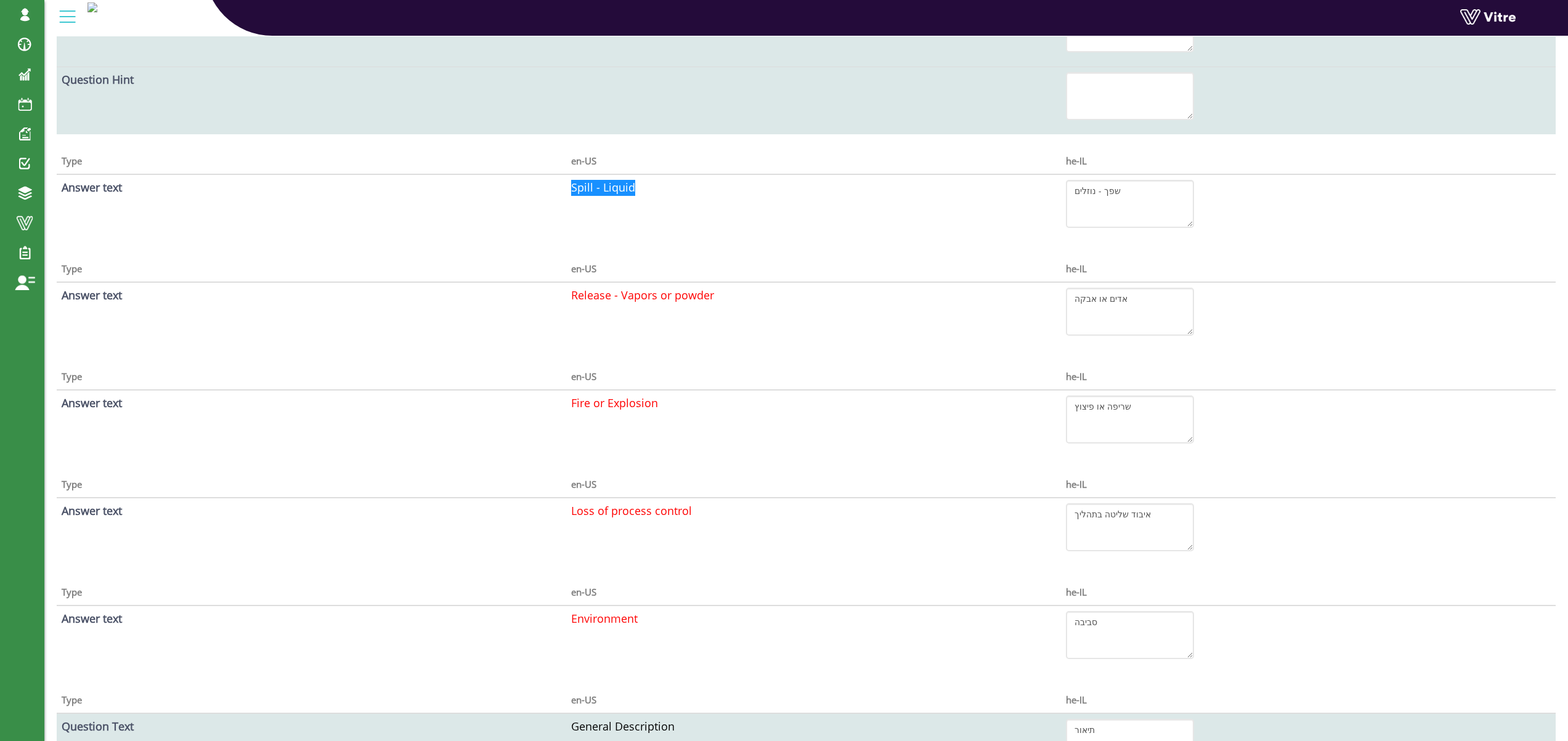
scroll to position [1028, 0]
click at [589, 186] on font "Spill - Liquid" at bounding box center [603, 188] width 64 height 15
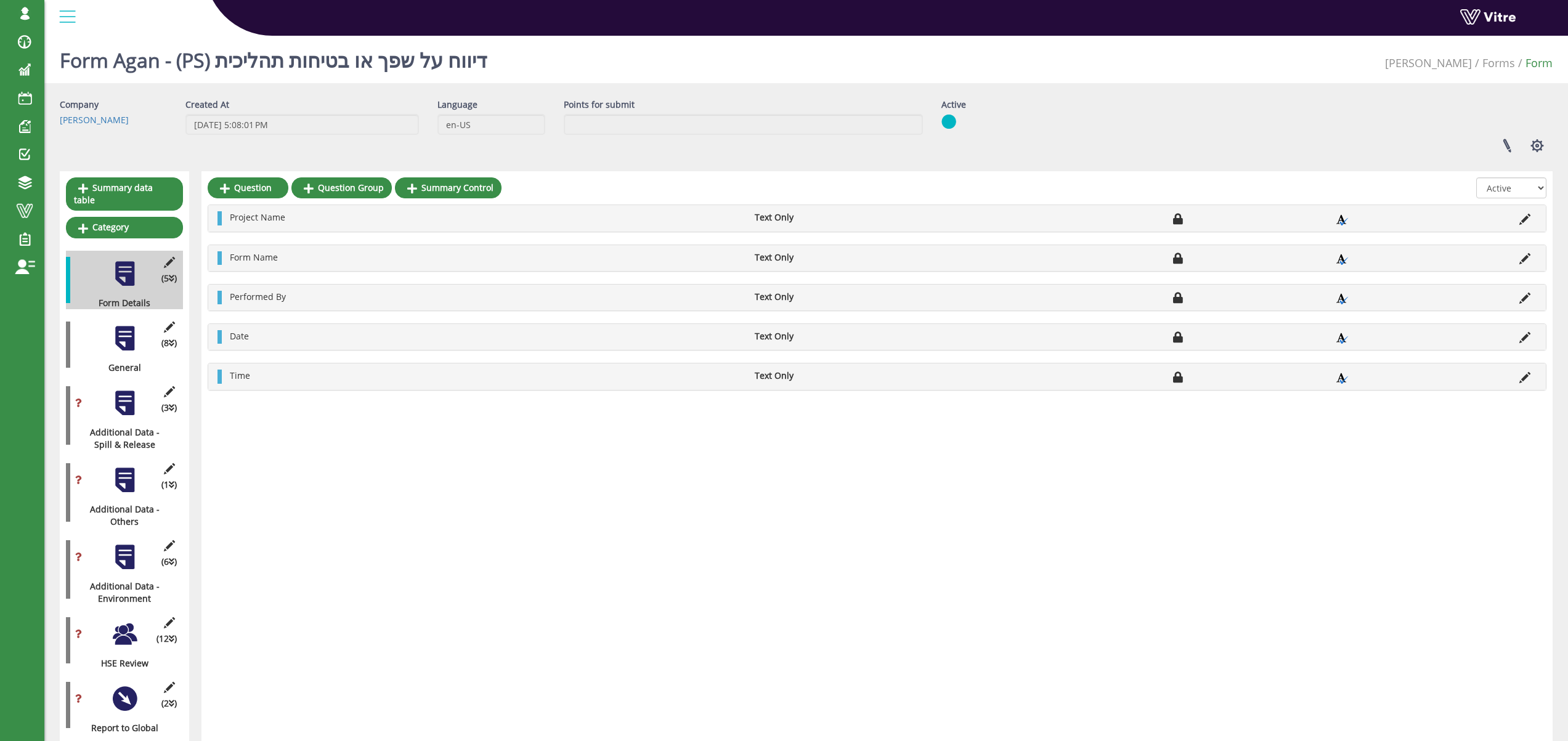
click at [128, 328] on div at bounding box center [125, 339] width 28 height 28
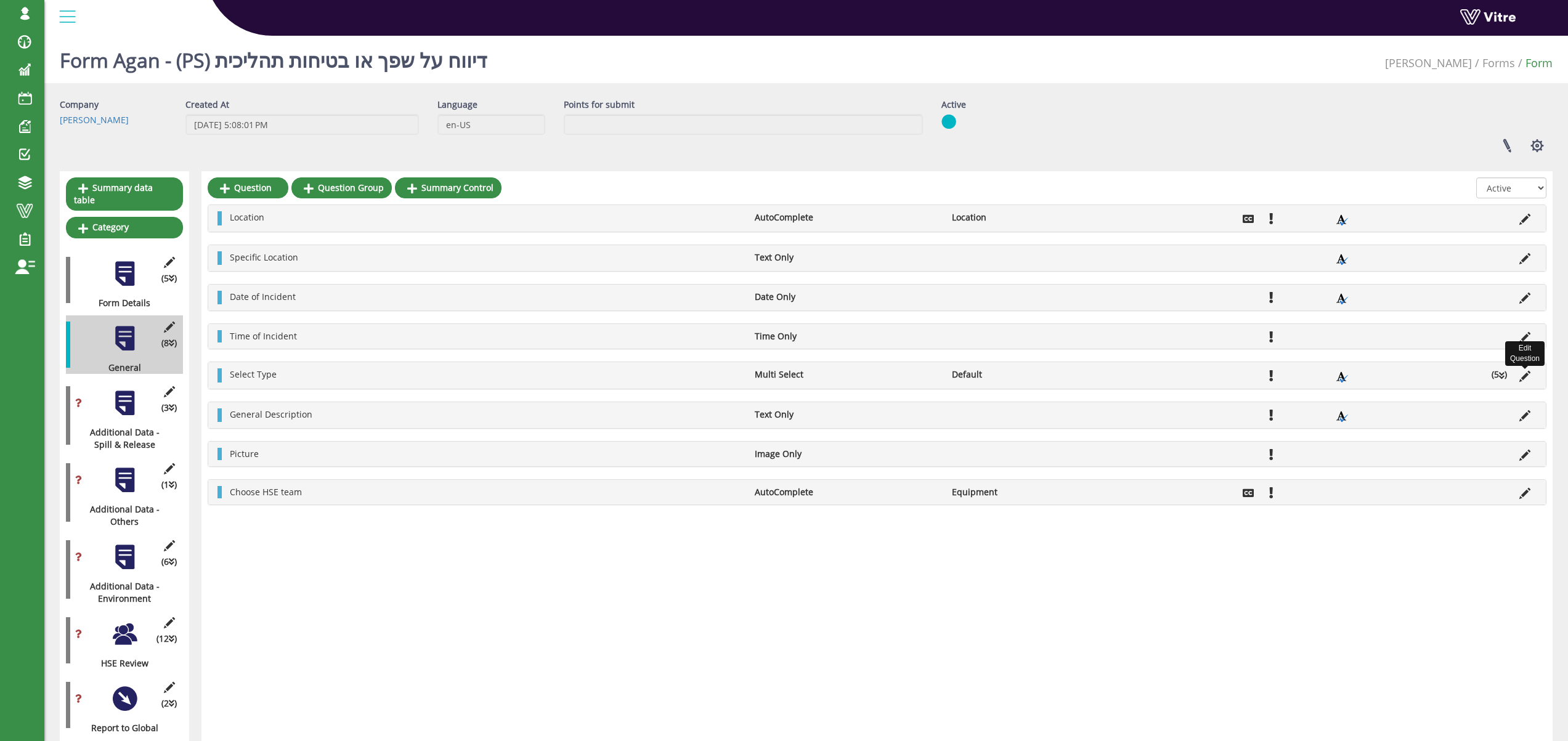
click at [1520, 374] on icon at bounding box center [1525, 377] width 11 height 11
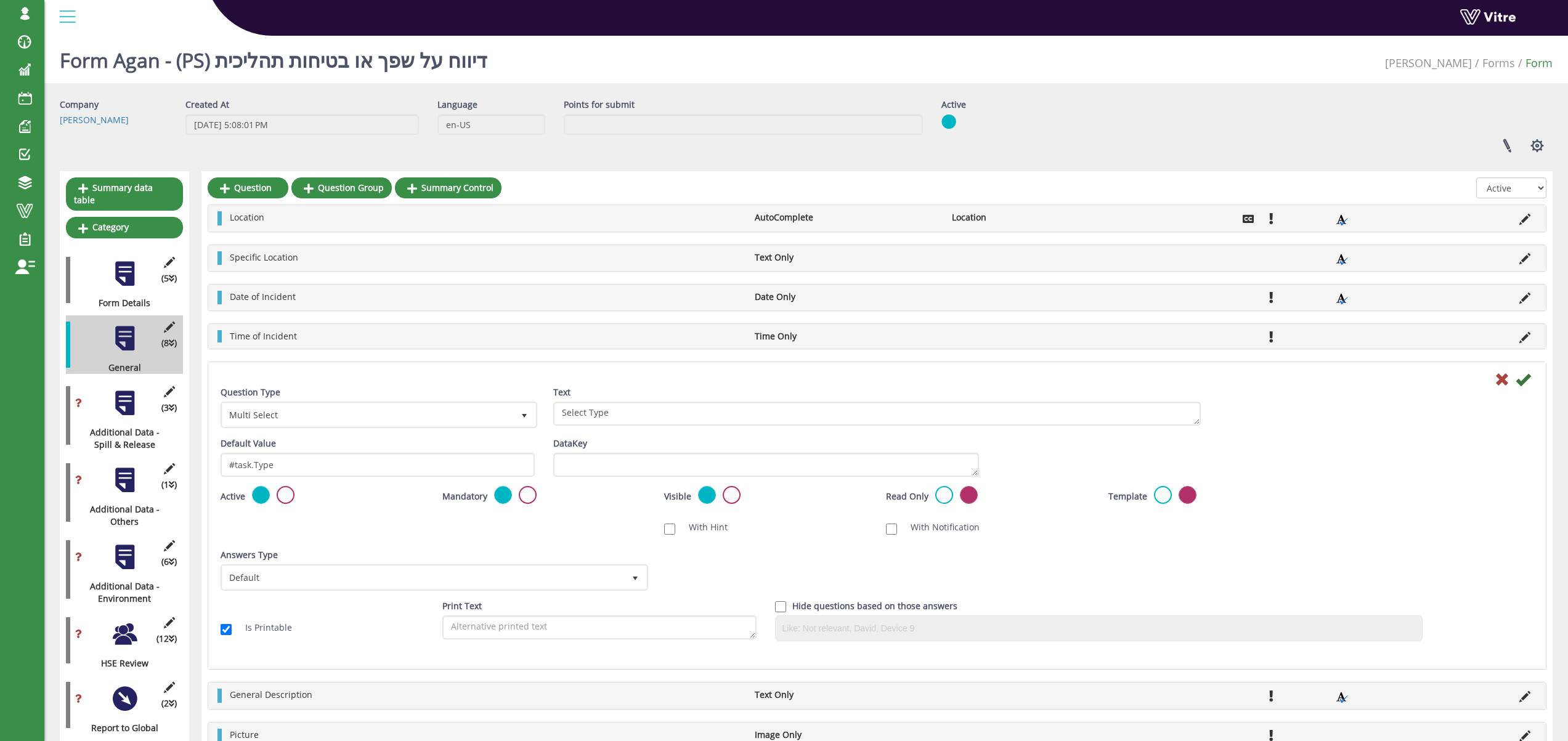
click at [1506, 384] on icon at bounding box center [1502, 379] width 15 height 15
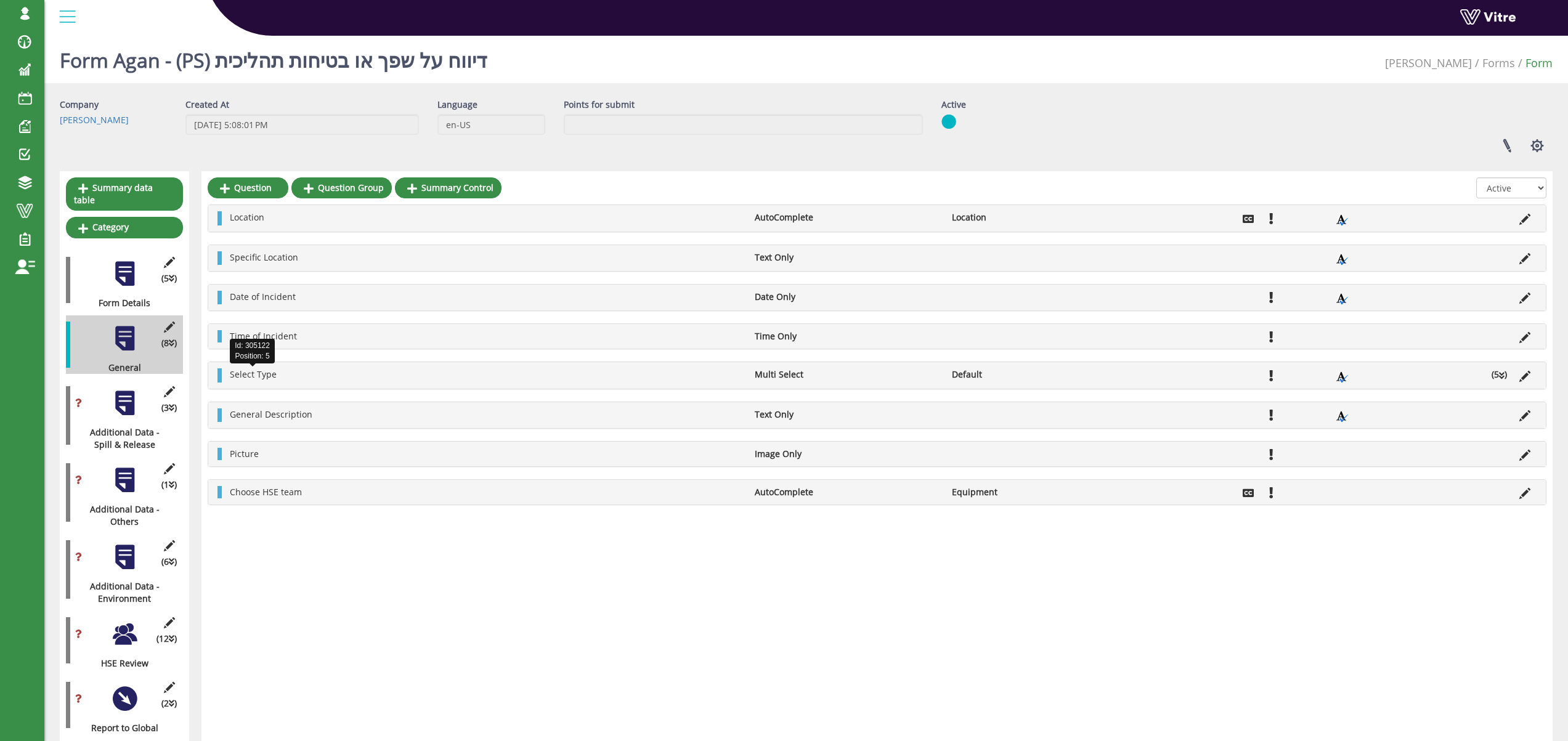
click at [254, 374] on span "Select Type" at bounding box center [253, 375] width 46 height 12
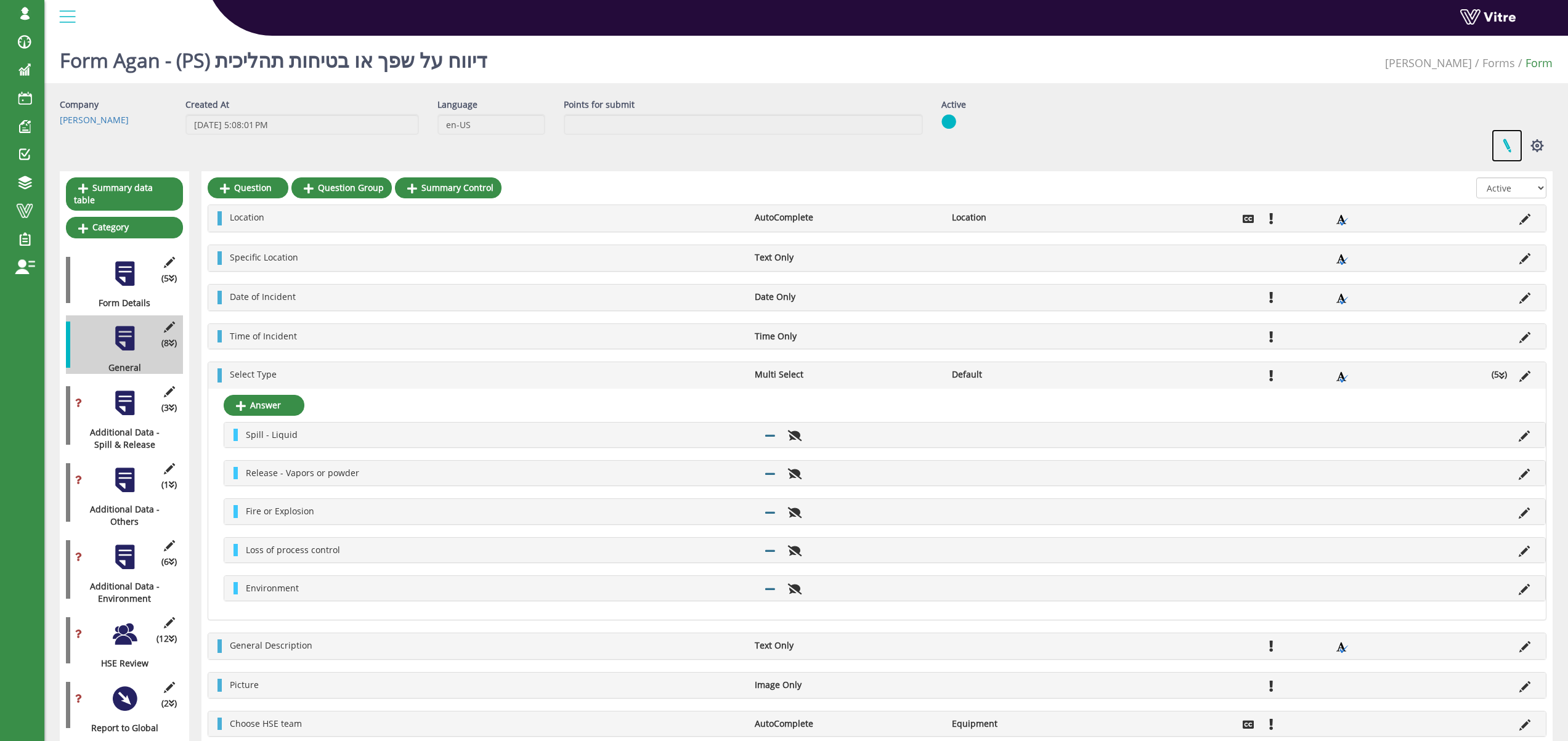
click at [1508, 145] on link at bounding box center [1507, 146] width 31 height 33
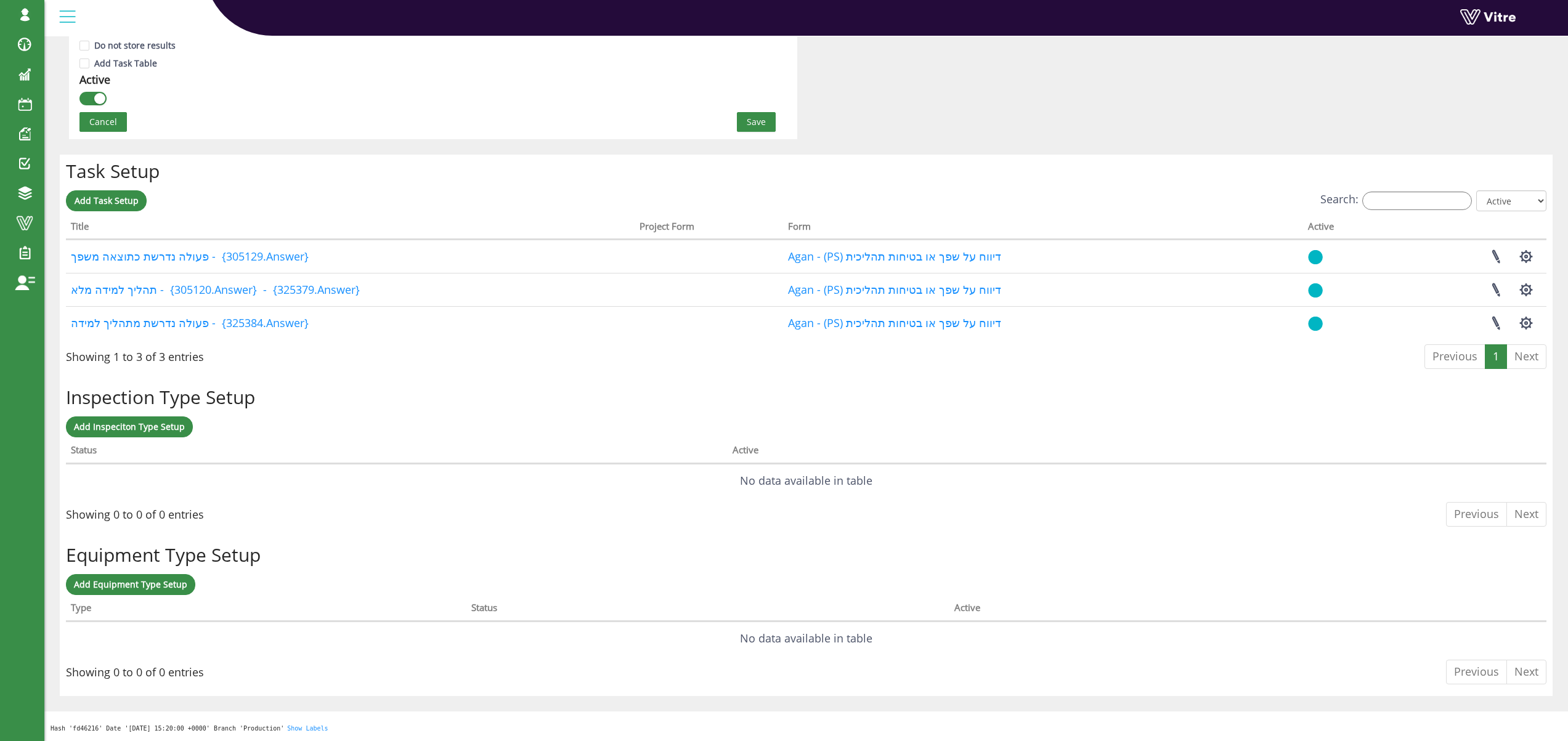
scroll to position [848, 0]
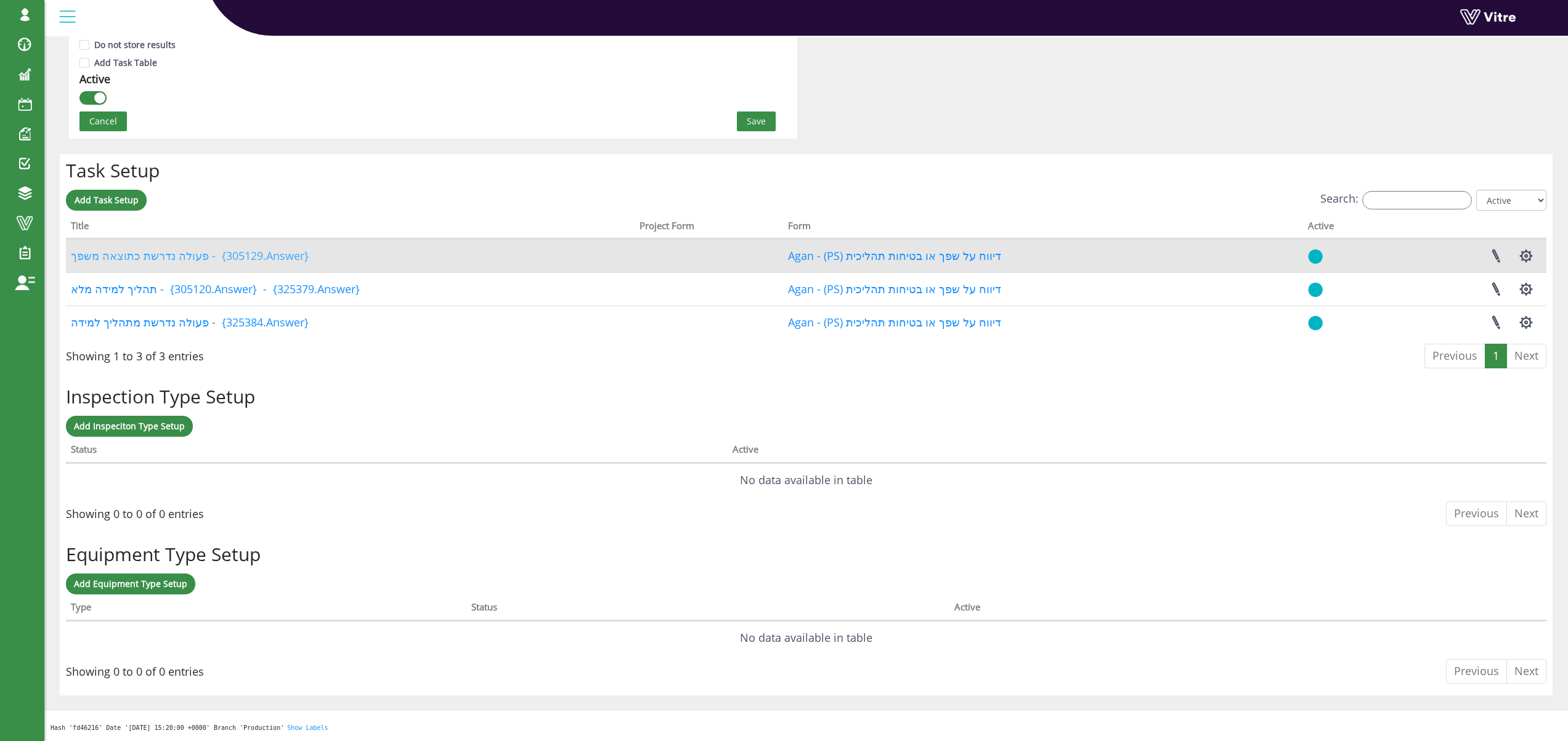
click at [178, 258] on link "פעולה נדרשת כתוצאה משפך - {305129.Answer}" at bounding box center [189, 255] width 238 height 15
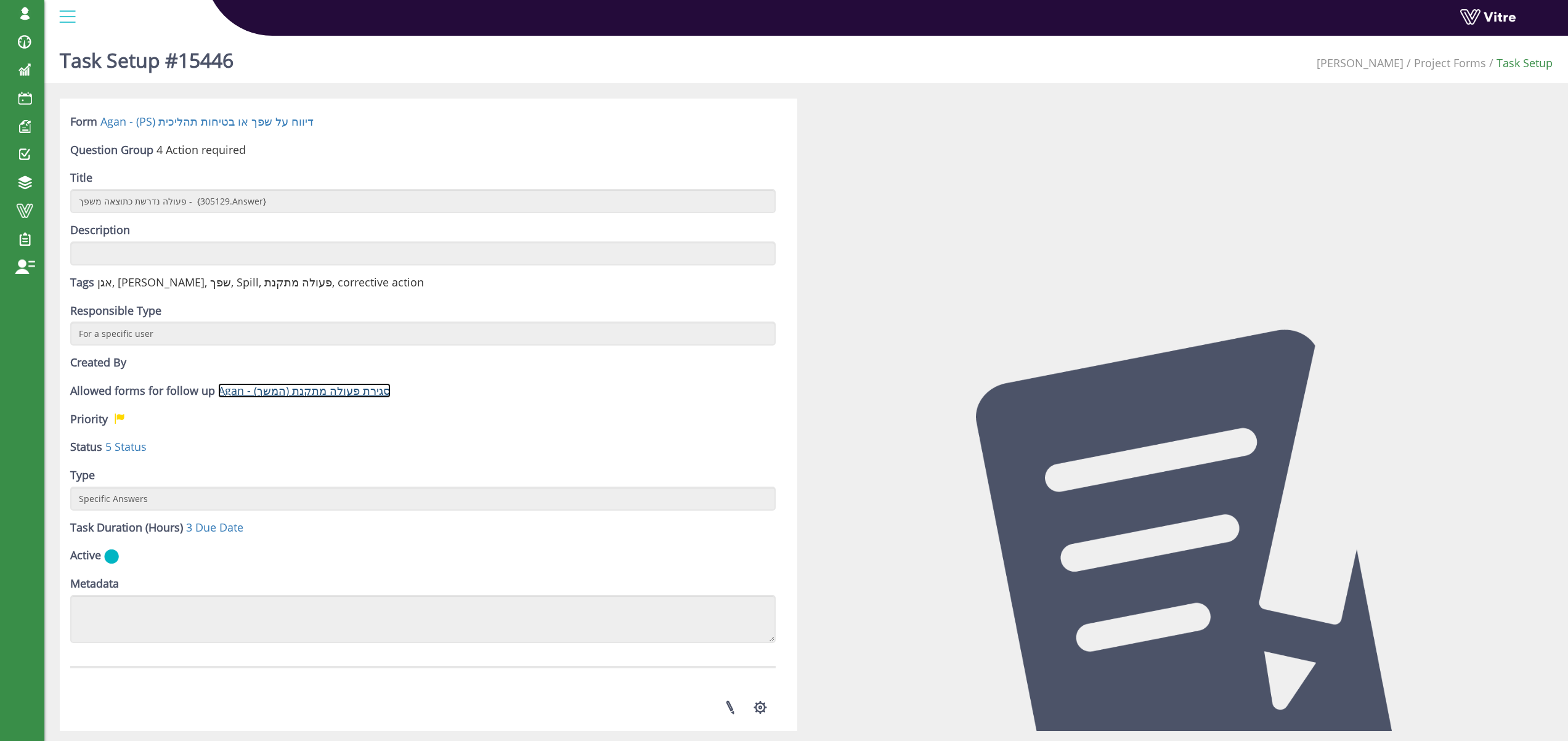
click at [346, 390] on link "Agan - סגירת פעולה מתקנת (המשך)" at bounding box center [304, 390] width 173 height 15
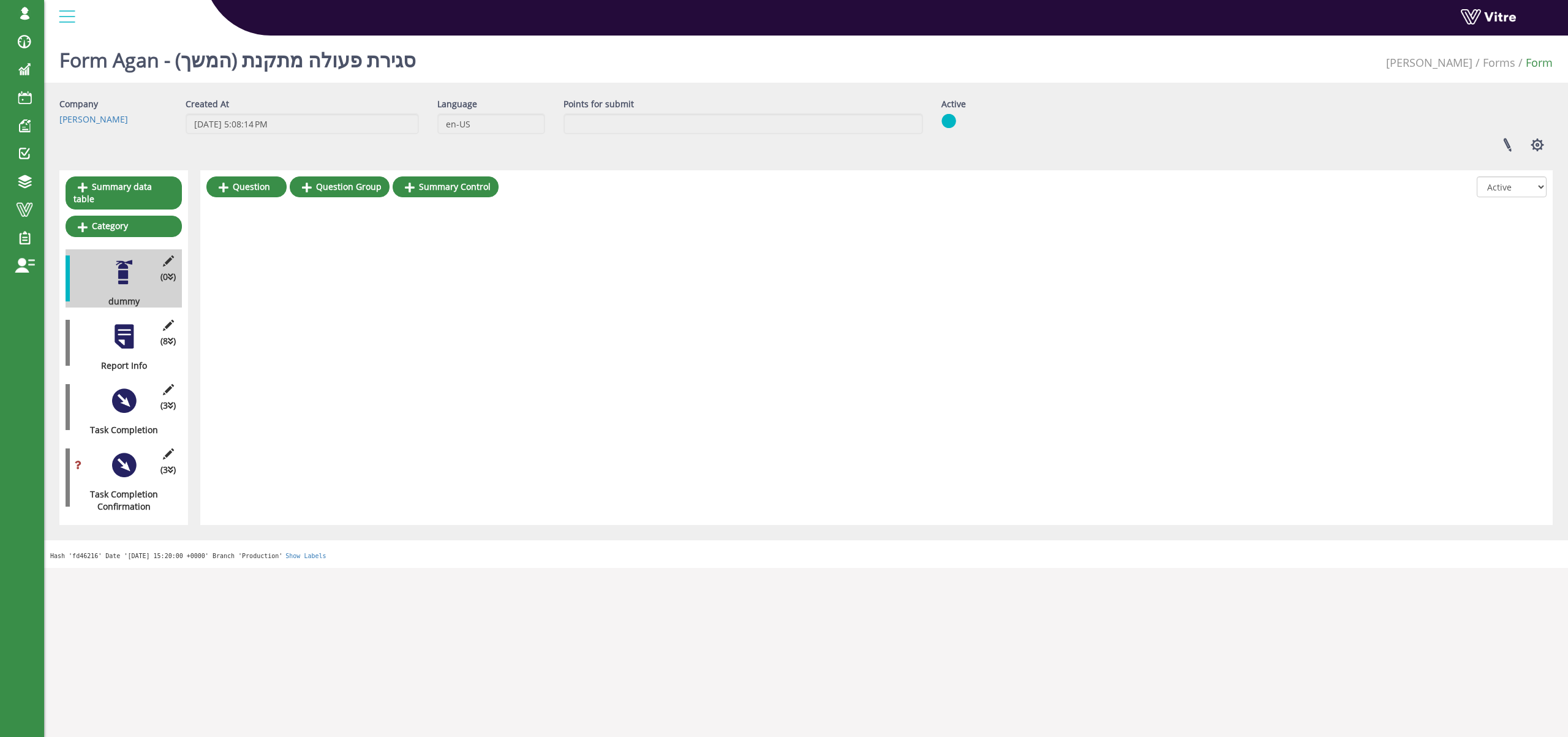
click at [115, 324] on div at bounding box center [124, 337] width 27 height 27
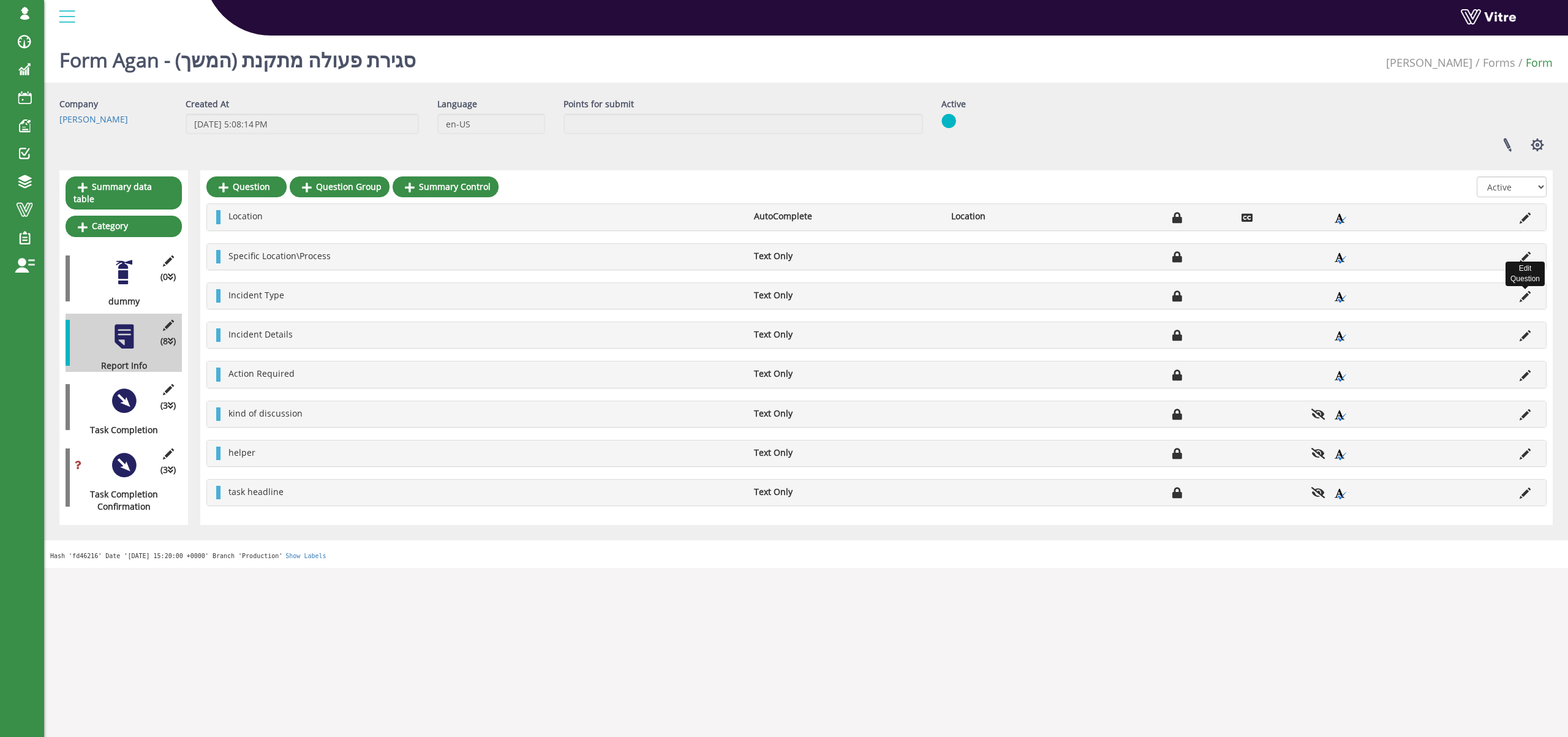
click at [1527, 296] on icon at bounding box center [1524, 296] width 11 height 11
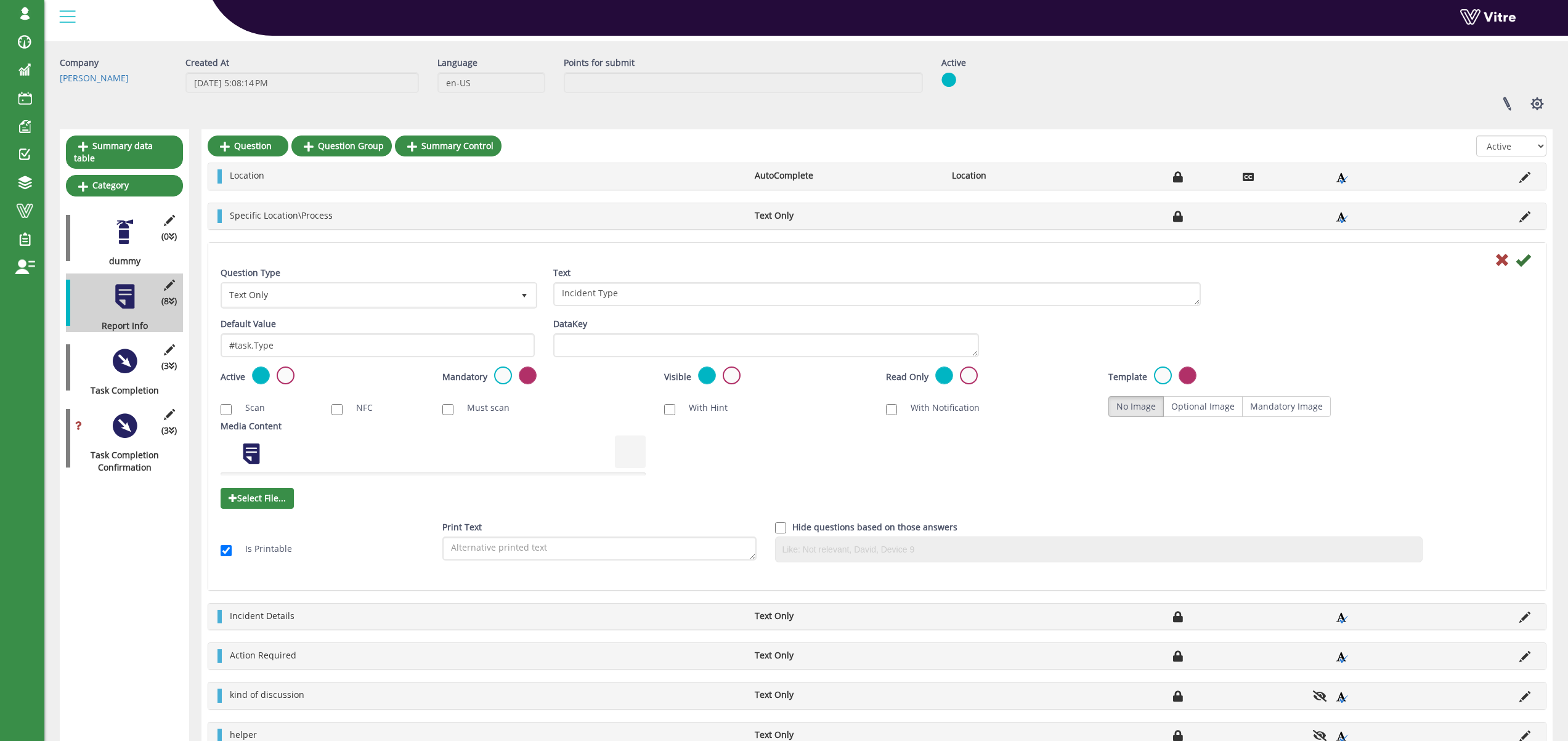
scroll to position [122, 0]
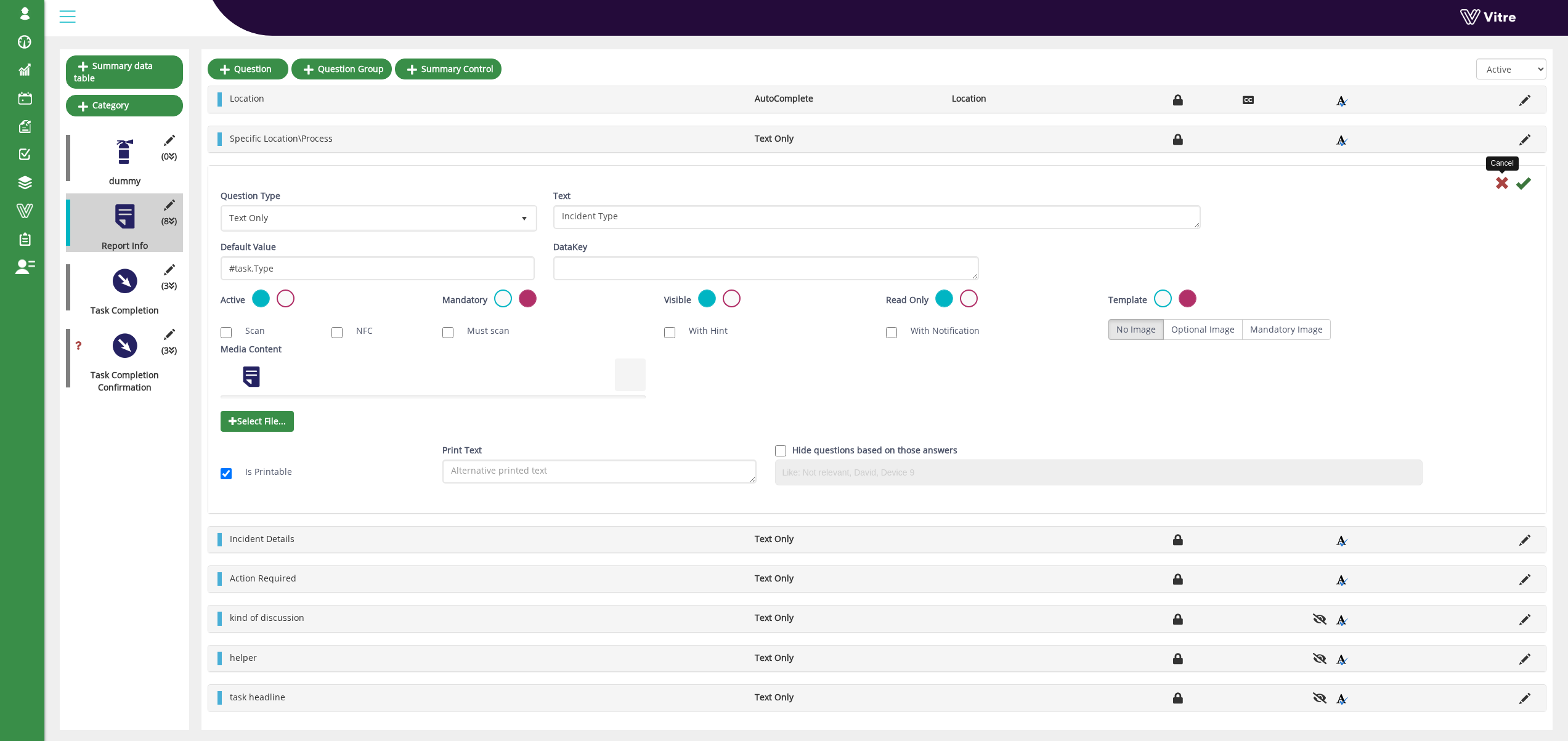
click at [1498, 186] on icon at bounding box center [1502, 182] width 15 height 15
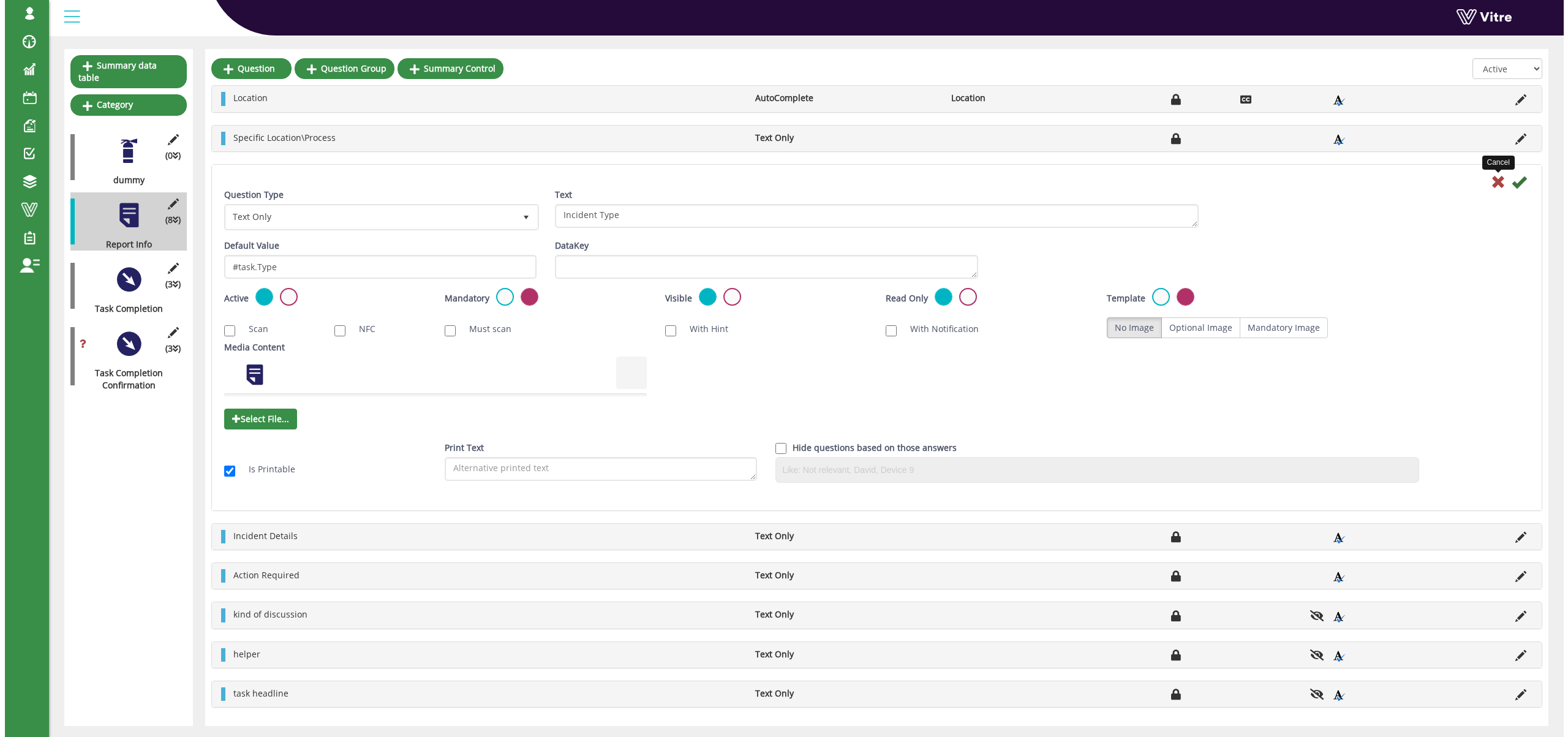
scroll to position [0, 0]
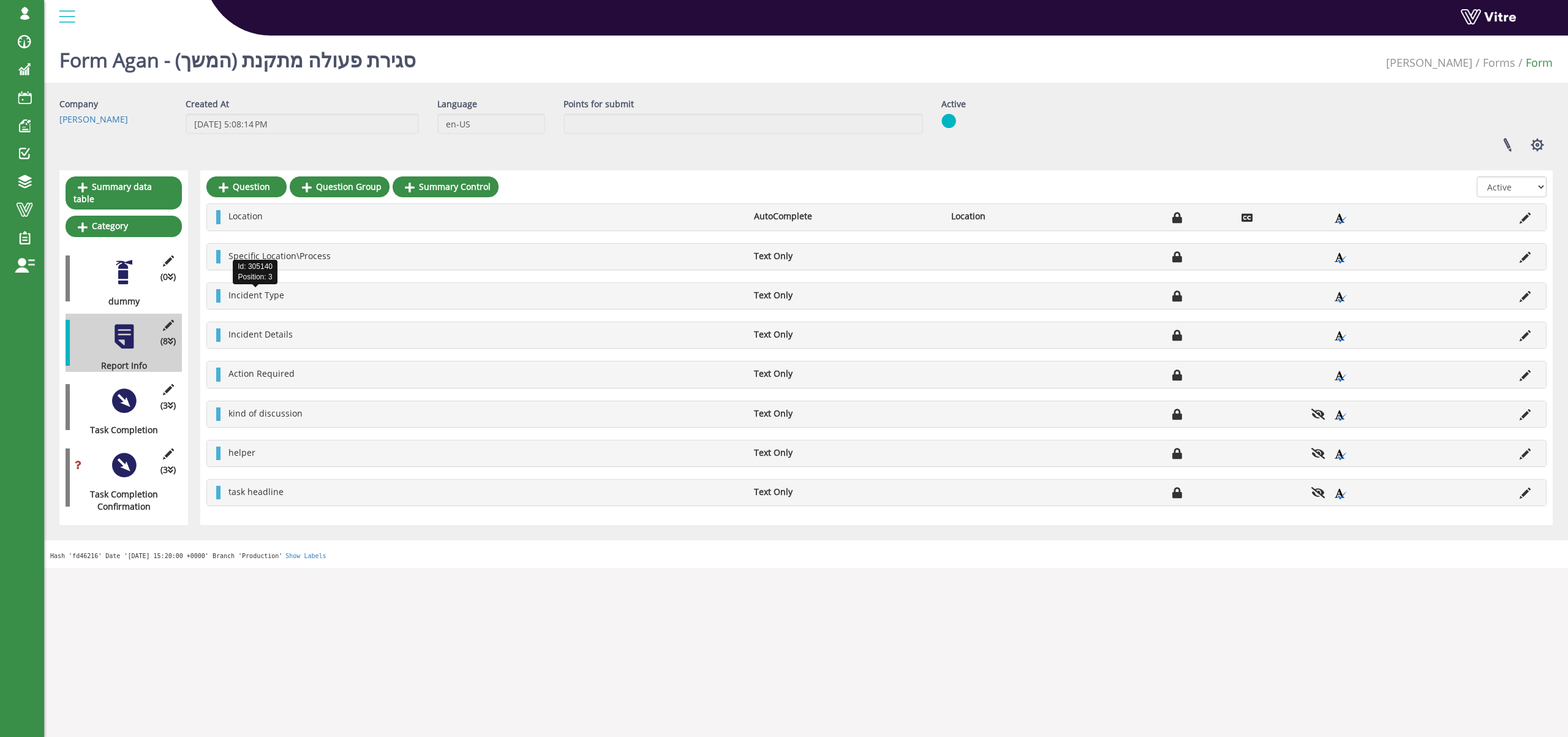
click at [250, 296] on span "Incident Type" at bounding box center [255, 295] width 56 height 12
click at [218, 296] on div at bounding box center [218, 296] width 4 height 14
click at [1526, 294] on icon at bounding box center [1524, 296] width 11 height 11
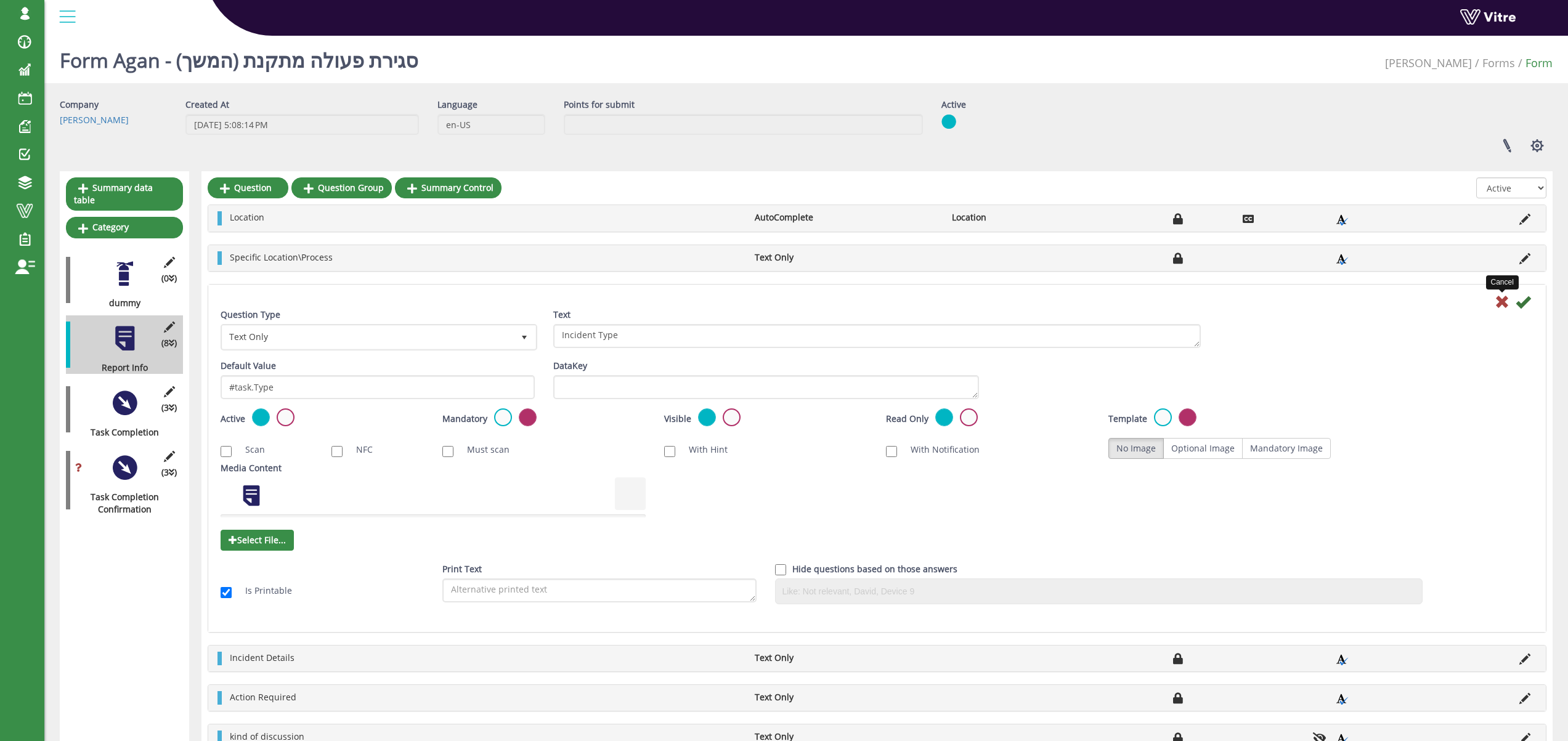
click at [1501, 303] on icon at bounding box center [1502, 302] width 15 height 15
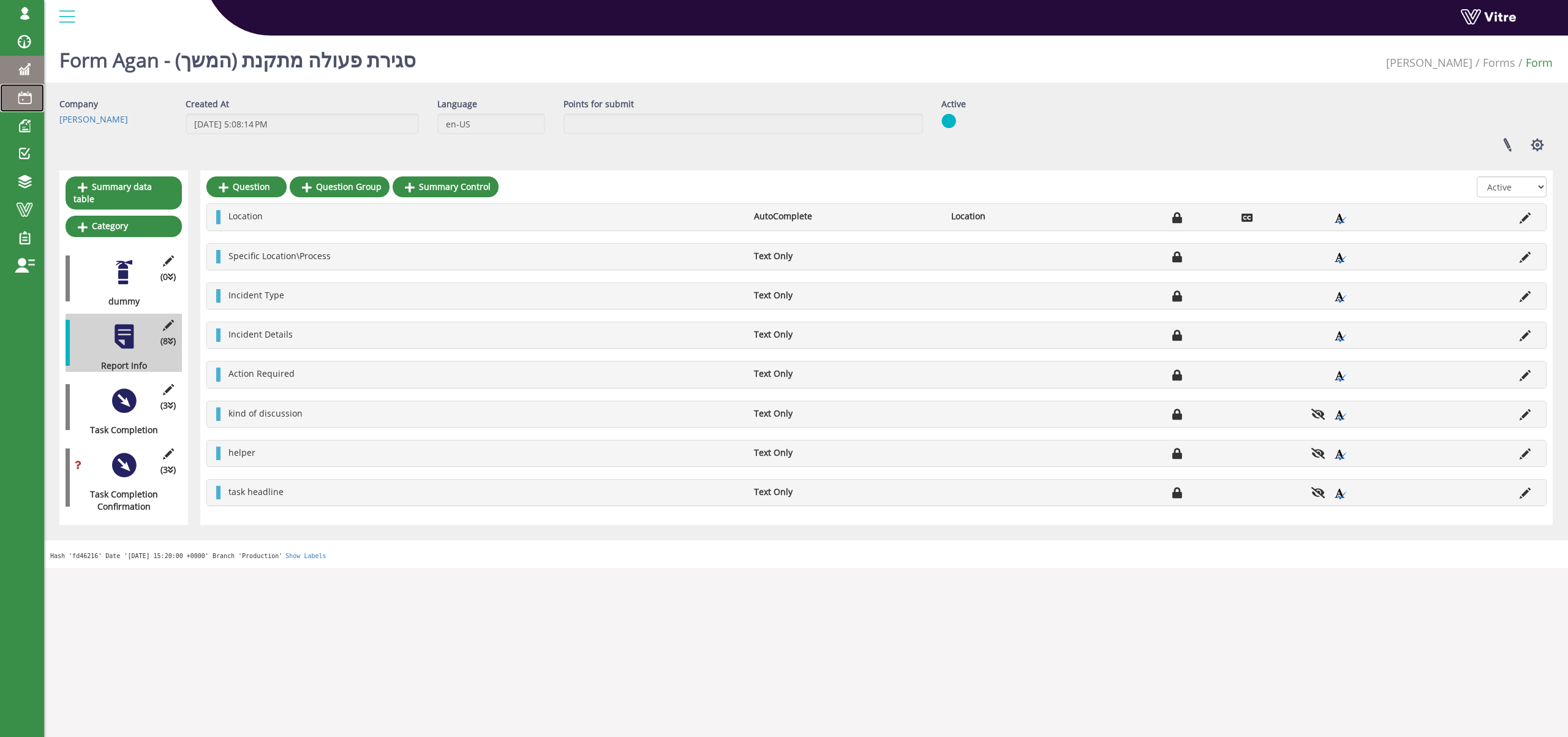
click at [26, 85] on link "Calendar" at bounding box center [22, 97] width 44 height 28
click at [30, 60] on link "Insights" at bounding box center [22, 69] width 44 height 28
